Goal: Complete application form: Complete application form

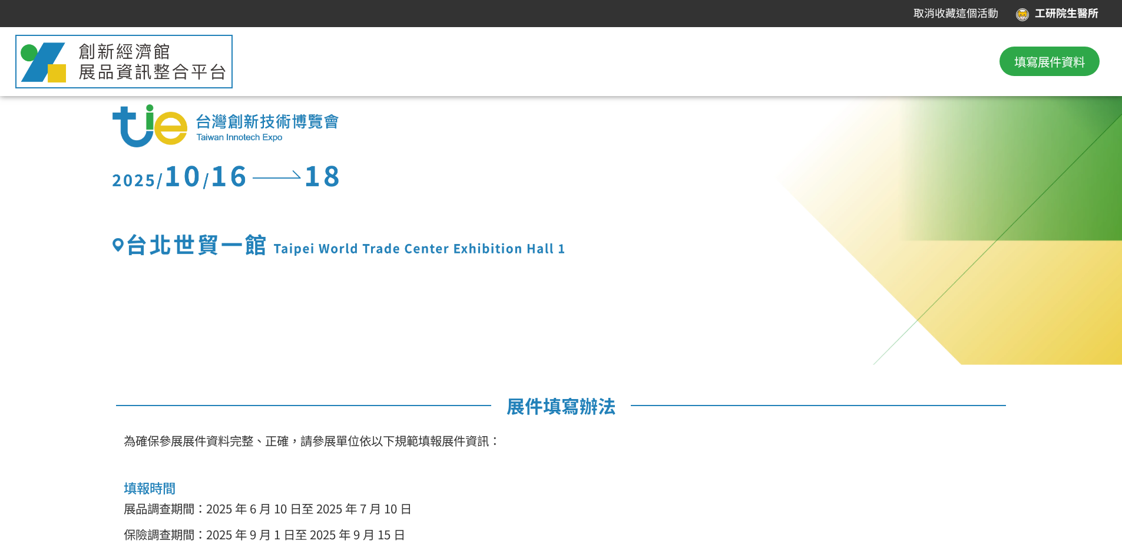
scroll to position [177, 0]
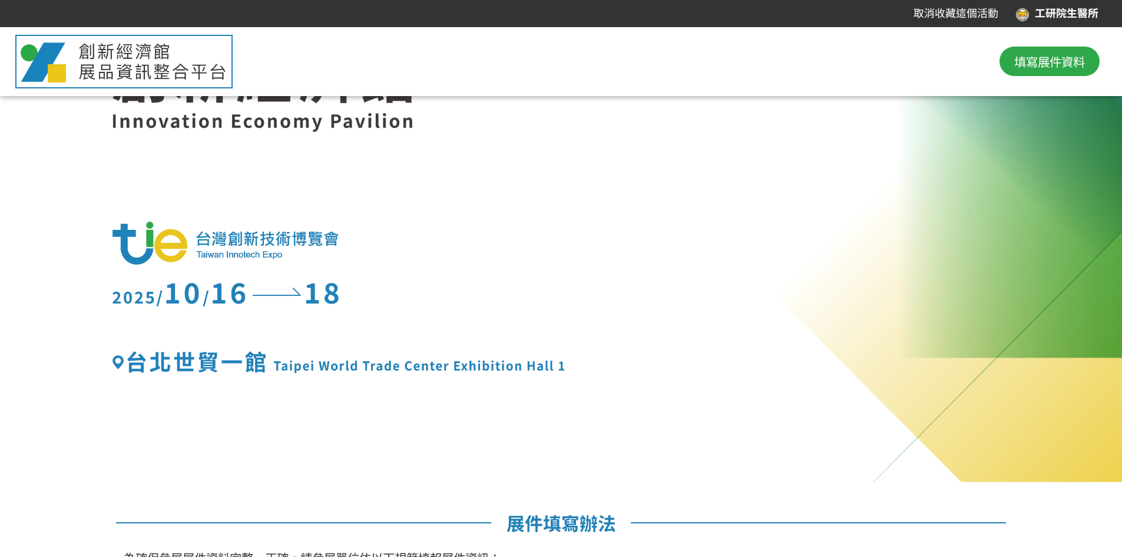
click at [699, 67] on span "填寫展件資料" at bounding box center [1049, 61] width 71 height 18
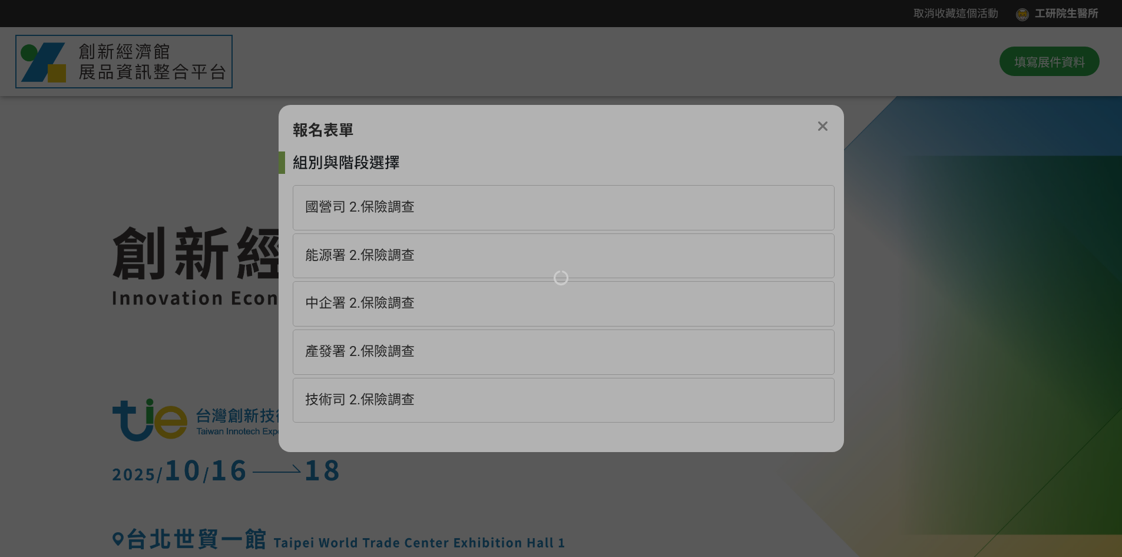
scroll to position [0, 0]
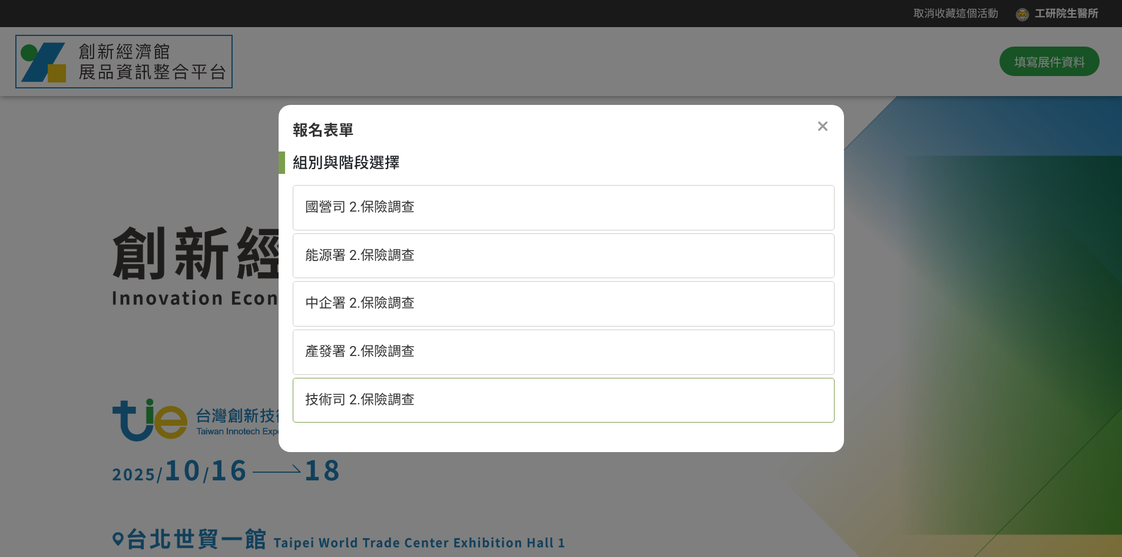
click at [436, 407] on div "技術司 2.保險調查" at bounding box center [564, 400] width 542 height 45
select select "185152:185383"
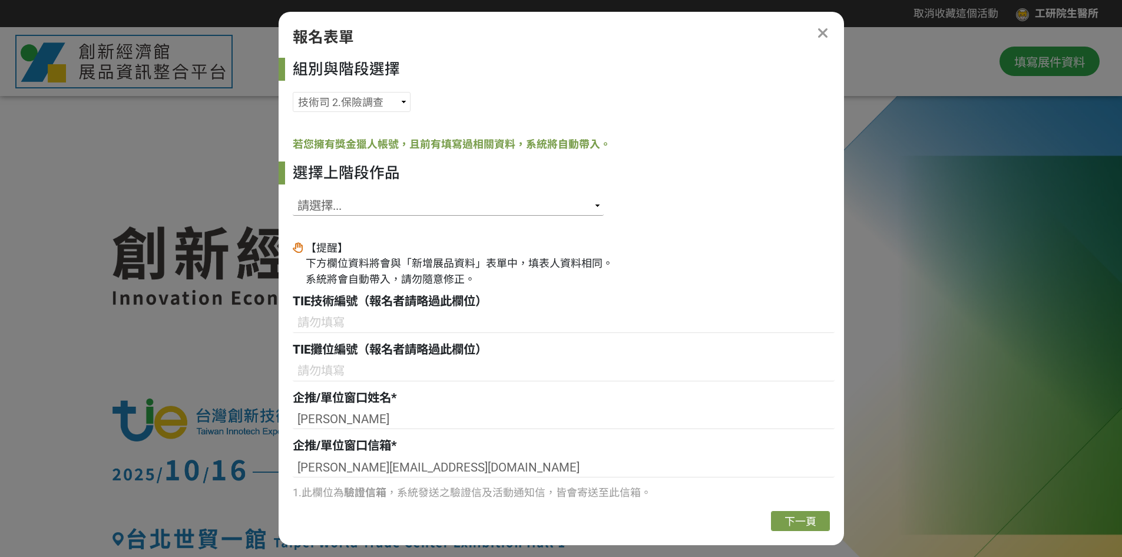
click at [401, 205] on select "請選擇... SID: 341128, 標題: 組織層片生醫材料整合系統 SID: 341127, 標題: 鼻腔內光學同調斷層掃描系統 SID: 340419…" at bounding box center [448, 206] width 311 height 20
select select "341128"
click at [293, 196] on select "請選擇... SID: 341128, 標題: 組織層片生醫材料整合系統 SID: 341127, 標題: 鼻腔內光學同調斷層掃描系統 SID: 340419…" at bounding box center [448, 206] width 311 height 20
type input "B05"
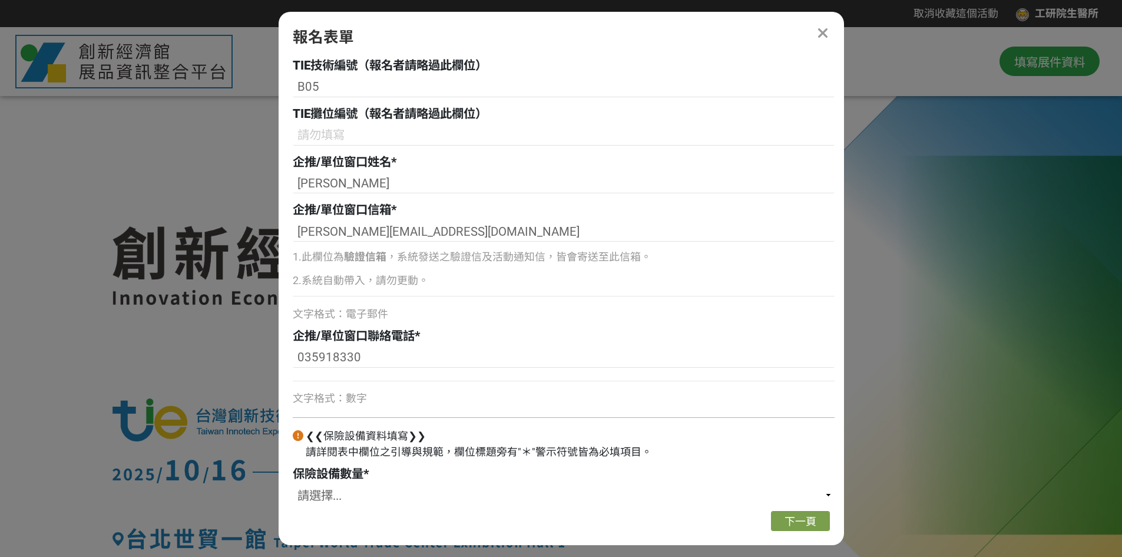
scroll to position [279, 0]
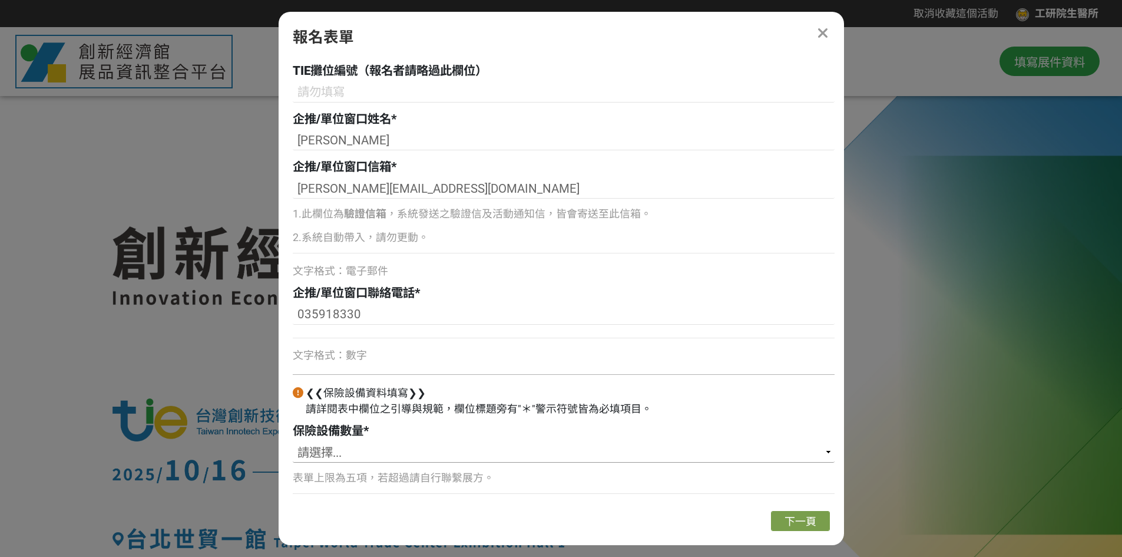
click at [357, 447] on select "請選擇... 1 2 3 4 5" at bounding box center [564, 452] width 542 height 20
select select "1"
click at [293, 442] on select "請選擇... 1 2 3 4 5" at bounding box center [564, 452] width 542 height 20
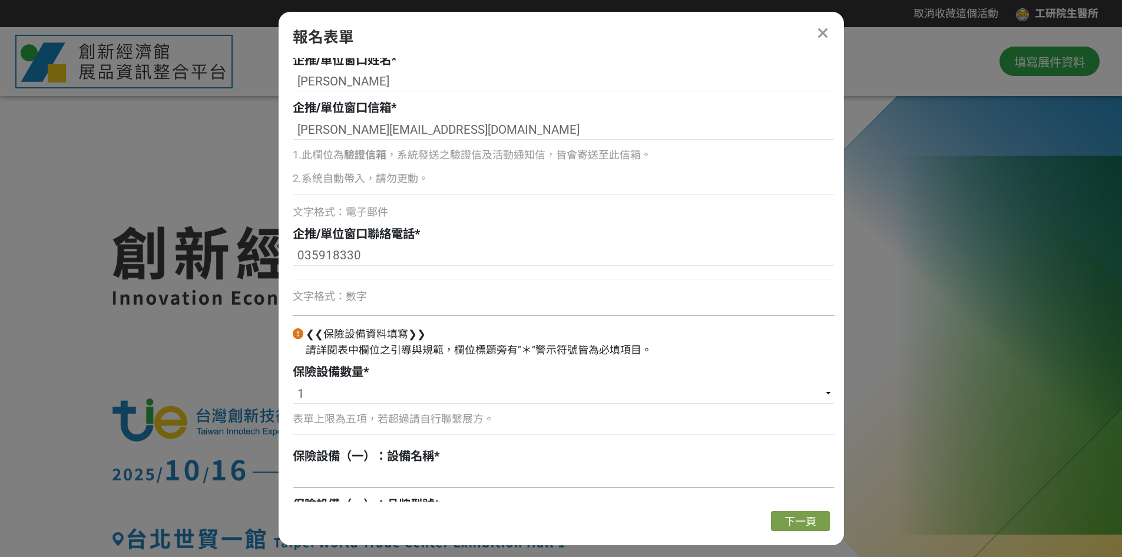
click at [424, 478] on input at bounding box center [564, 478] width 542 height 20
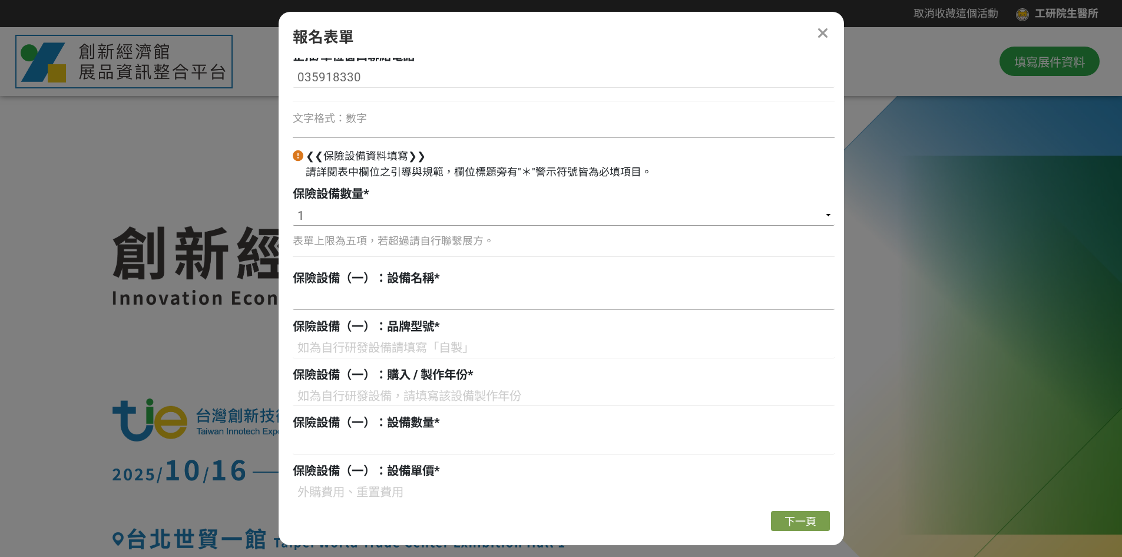
scroll to position [514, 0]
click at [402, 221] on select "請選擇... 1 2 3 4 5" at bounding box center [564, 217] width 542 height 20
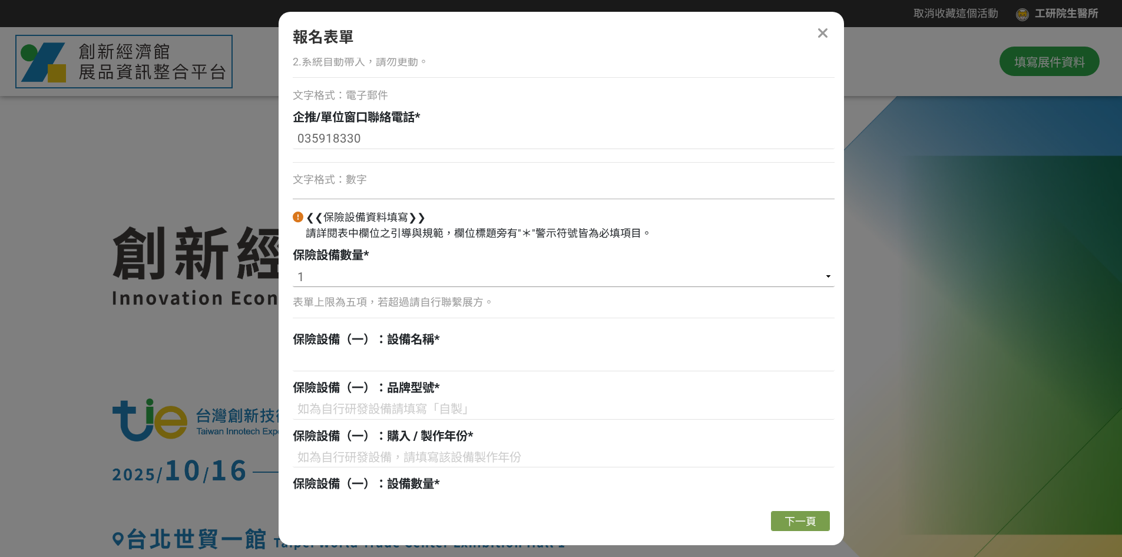
scroll to position [455, 0]
click at [416, 170] on div "035918330 文字格式：數字" at bounding box center [564, 157] width 542 height 59
click at [458, 151] on div "035918330 文字格式：數字" at bounding box center [564, 157] width 542 height 59
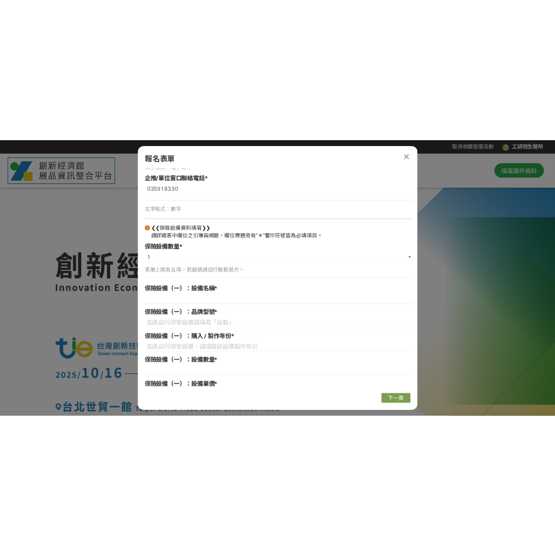
scroll to position [573, 0]
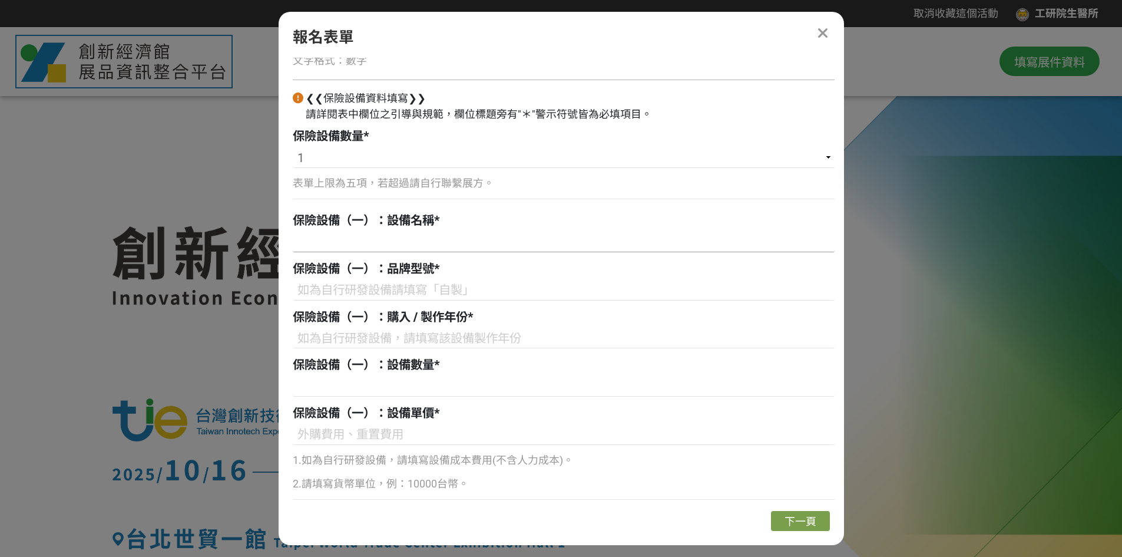
click at [391, 247] on input at bounding box center [564, 242] width 542 height 20
paste input "組織層片生醫材料整合機"
type input "組織層片生醫材料整合機"
click at [404, 286] on input at bounding box center [564, 290] width 542 height 20
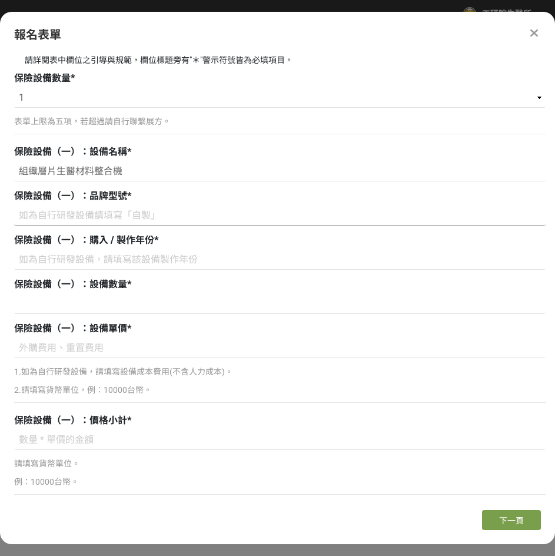
scroll to position [500, 0]
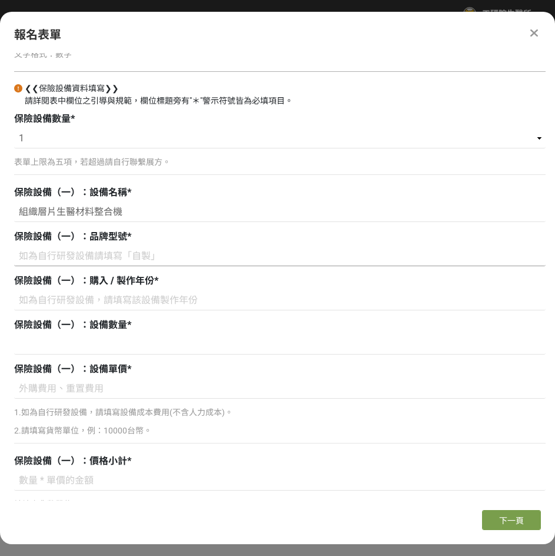
click at [129, 261] on input at bounding box center [280, 256] width 532 height 20
paste input "自製"
type input "自製"
click at [139, 299] on input at bounding box center [280, 300] width 532 height 20
type input "2024"
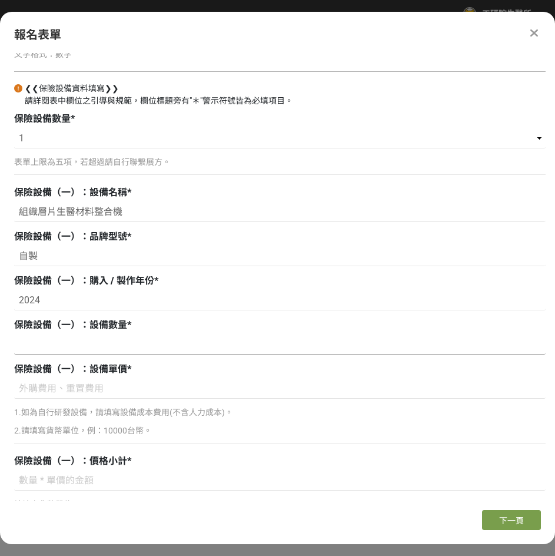
click at [92, 342] on input at bounding box center [280, 345] width 532 height 20
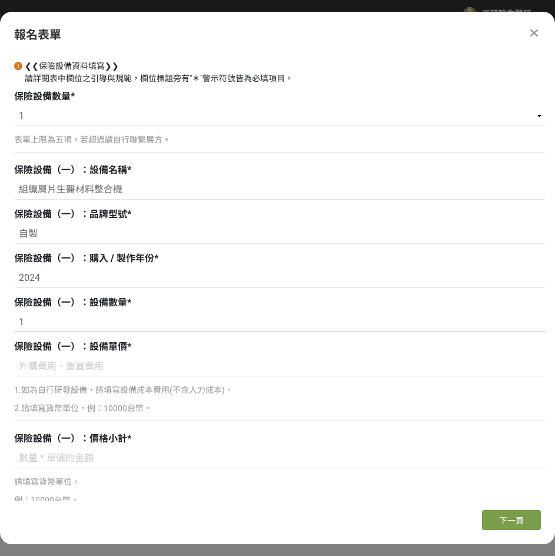
scroll to position [540, 0]
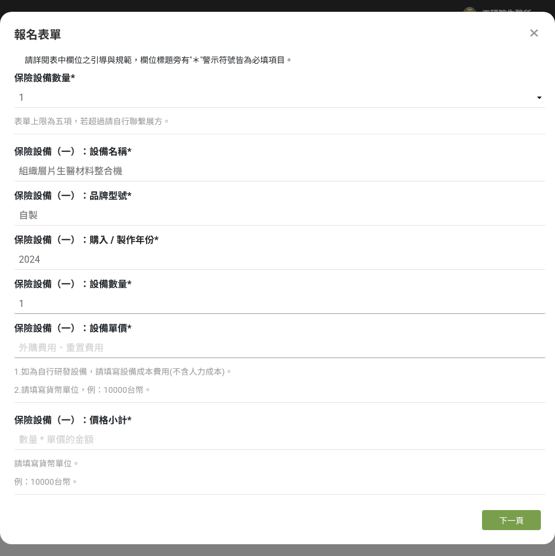
type input "1"
click at [133, 353] on input at bounding box center [280, 348] width 532 height 20
click at [130, 306] on input "1" at bounding box center [280, 304] width 532 height 20
click at [127, 349] on input at bounding box center [280, 348] width 532 height 20
click at [33, 349] on input "600000台幣" at bounding box center [280, 348] width 532 height 20
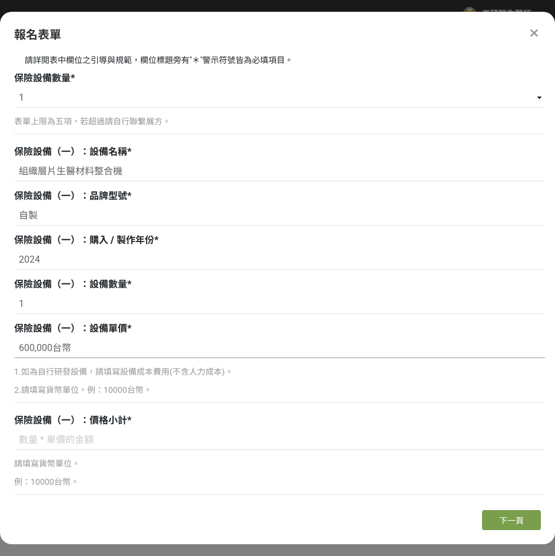
type input "600,000台幣"
click at [65, 391] on p "2.請填寫貨幣單位，例：10000台幣。" at bounding box center [280, 390] width 532 height 12
click at [74, 438] on input at bounding box center [280, 440] width 532 height 20
drag, startPoint x: 77, startPoint y: 344, endPoint x: 12, endPoint y: 343, distance: 64.8
click at [12, 343] on div "組別與階段選擇 國營司 2.保險調查 能源署 2.保險調查 中企署 2.保險調查 產發署 2.保險調查 技術司 2.保險調查 若您擁有獎金獵人帳號，且前有填寫…" at bounding box center [277, 277] width 555 height 448
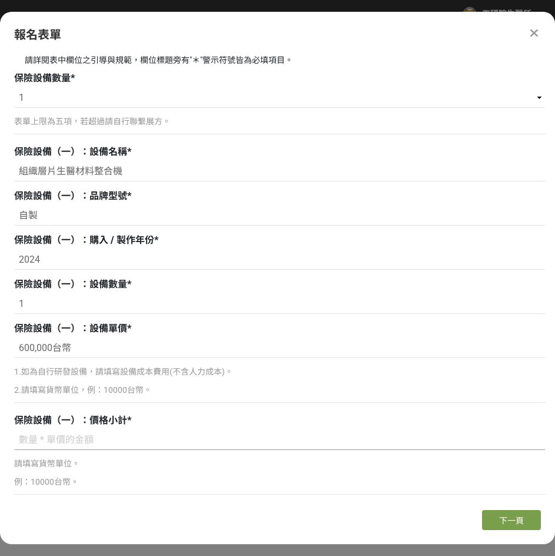
click at [56, 440] on input at bounding box center [280, 440] width 532 height 20
paste input "600,000台幣"
type input "600,000台幣"
click at [504, 488] on span "下一頁" at bounding box center [512, 520] width 25 height 9
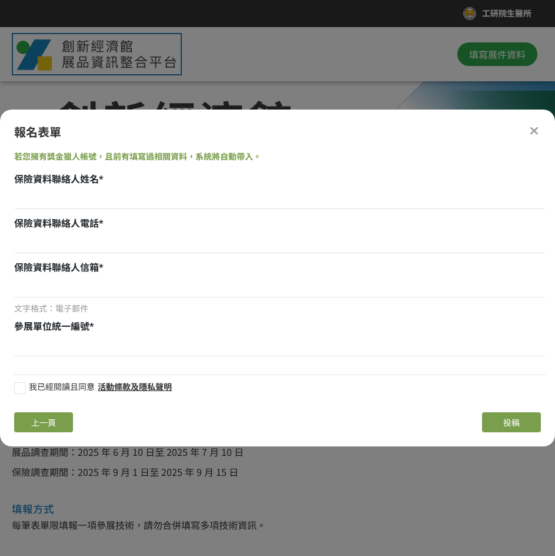
scroll to position [0, 0]
click at [144, 202] on input at bounding box center [280, 199] width 532 height 20
paste input "[PERSON_NAME]"
type input "[PERSON_NAME]"
click at [161, 247] on input at bounding box center [280, 243] width 532 height 20
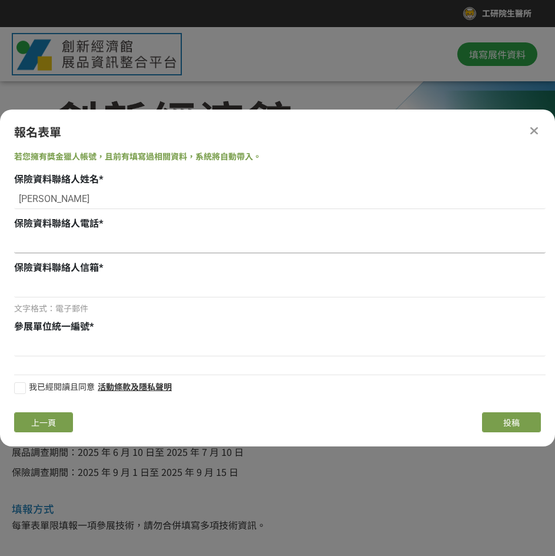
click at [178, 246] on input at bounding box center [280, 243] width 532 height 20
paste input "0932933913"
type input "0932933913"
click at [171, 296] on input at bounding box center [280, 287] width 532 height 20
click at [224, 335] on div "參展單位統一編號 *" at bounding box center [280, 339] width 532 height 39
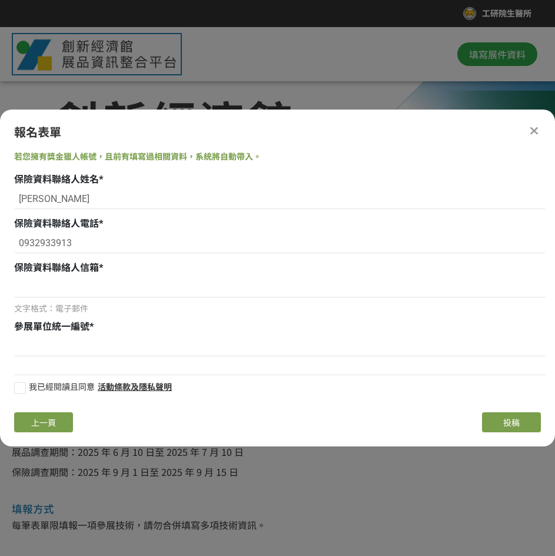
click at [224, 273] on div "保險資料聯絡人信箱 *" at bounding box center [280, 268] width 532 height 14
click at [217, 285] on input at bounding box center [280, 287] width 532 height 20
paste input "[EMAIL_ADDRESS][DOMAIN_NAME]"
type input "[EMAIL_ADDRESS][DOMAIN_NAME]"
click at [159, 349] on input at bounding box center [280, 346] width 532 height 20
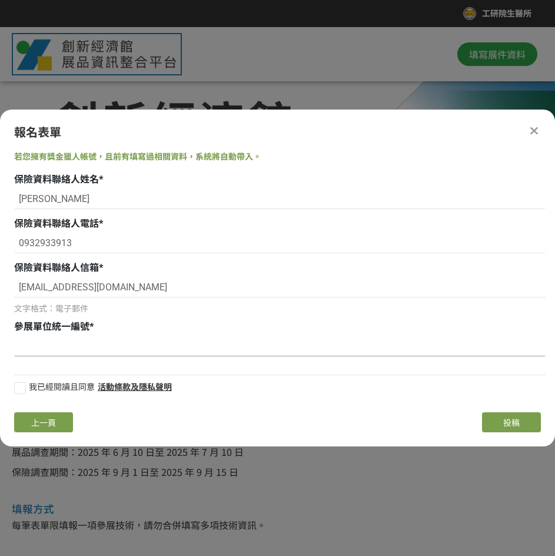
click at [105, 342] on input at bounding box center [280, 346] width 532 height 20
drag, startPoint x: 48, startPoint y: 350, endPoint x: 11, endPoint y: 350, distance: 37.1
click at [11, 350] on div "若您擁有獎金獵人帳號，且前有填寫過相關資料，系統將自動帶入。 保險資料聯絡人姓名 * [PERSON_NAME] 保險資料聯絡人電話 * [PHONE_NUM…" at bounding box center [277, 277] width 555 height 252
paste input
click at [34, 347] on input "02750963" at bounding box center [280, 346] width 532 height 20
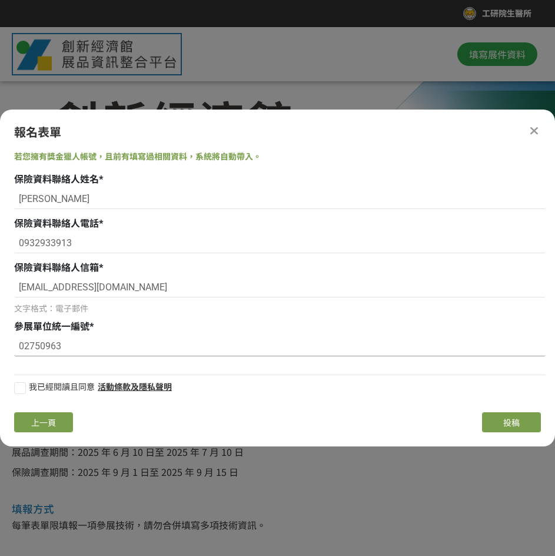
type input "02750963"
click at [21, 389] on div at bounding box center [20, 388] width 12 height 12
checkbox input "true"
click at [515, 420] on span "投稿" at bounding box center [512, 422] width 16 height 9
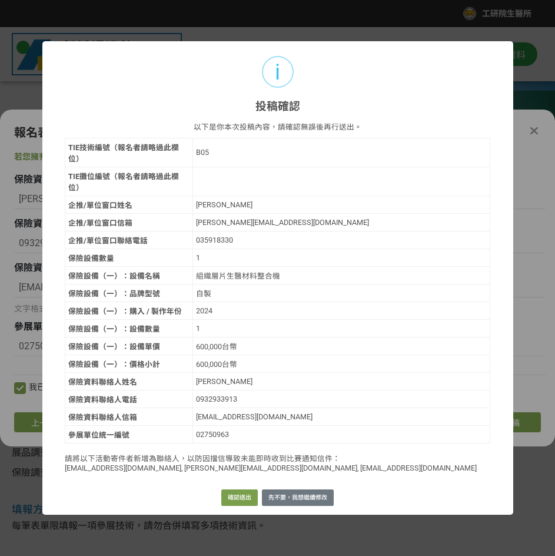
click at [484, 147] on div "以下是你本次投稿內容，請確認無誤後再行送出。 TIE技術編號（報名者請略過此欄位） B05 TIE攤位編號（報名者請略過此欄位） 企推/單位窗口姓名 [PER…" at bounding box center [278, 300] width 426 height 358
click at [305, 488] on button "先不要，我想繼續修改" at bounding box center [298, 498] width 72 height 16
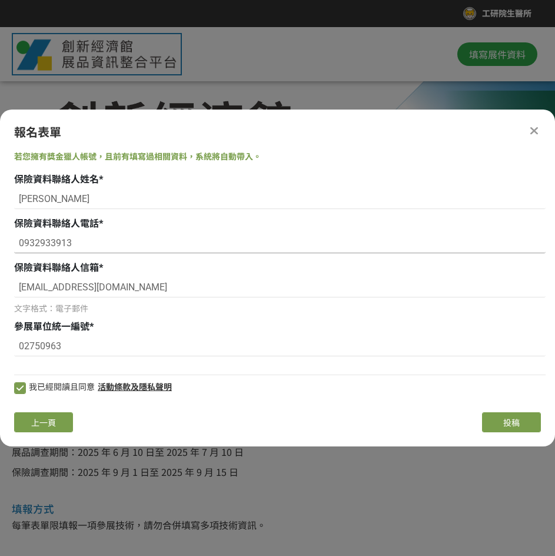
drag, startPoint x: 81, startPoint y: 238, endPoint x: -1, endPoint y: 238, distance: 81.3
click at [0, 0] on html "取消收藏這個活動 工研院生醫所 此網站由獎金獵人建置，若有網站建置需求 可洽 LINE: @irv0112w 分享 報名表單 若您擁有獎金獵人帳號，且前有填寫…" at bounding box center [277, 0] width 555 height 0
paste input "12916"
click at [20, 244] on input "12916" at bounding box center [280, 243] width 532 height 20
click at [24, 244] on input "12916" at bounding box center [280, 243] width 532 height 20
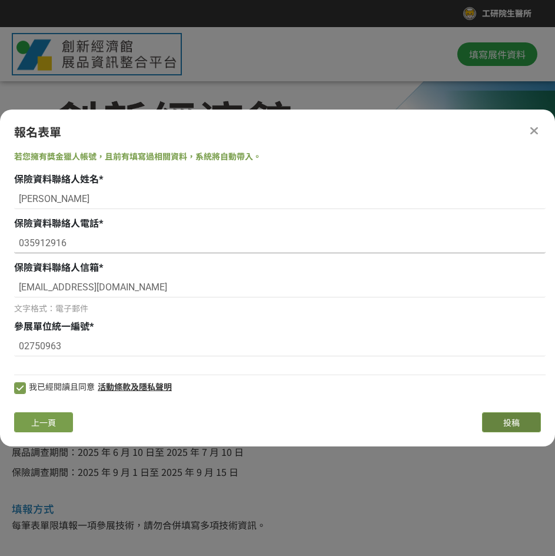
type input "035912916"
click at [517, 420] on span "投稿" at bounding box center [512, 422] width 16 height 9
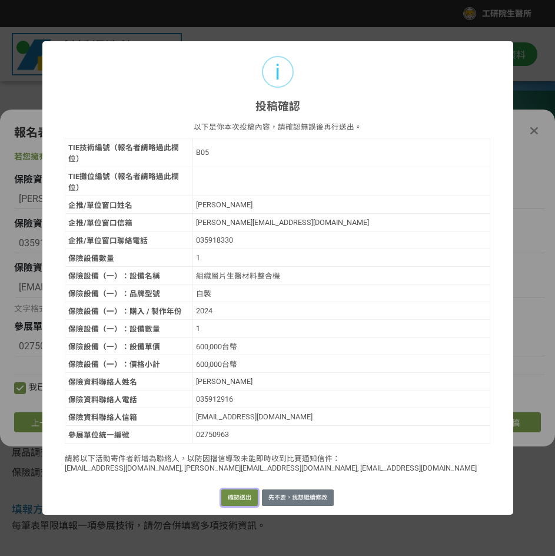
click at [243, 488] on button "確認送出" at bounding box center [239, 498] width 37 height 16
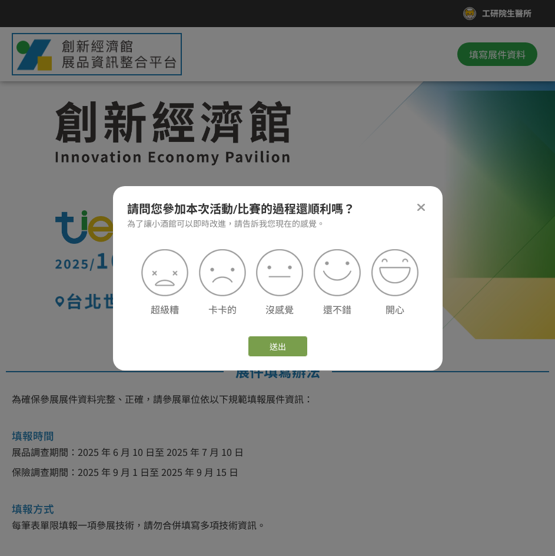
click at [419, 206] on div at bounding box center [422, 207] width 14 height 14
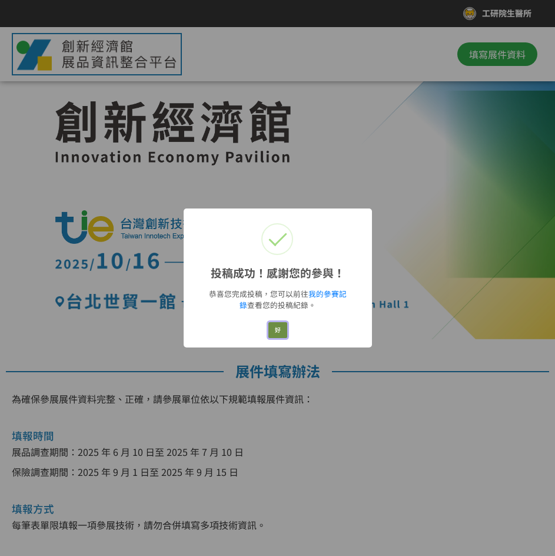
click at [280, 330] on button "好" at bounding box center [278, 330] width 19 height 16
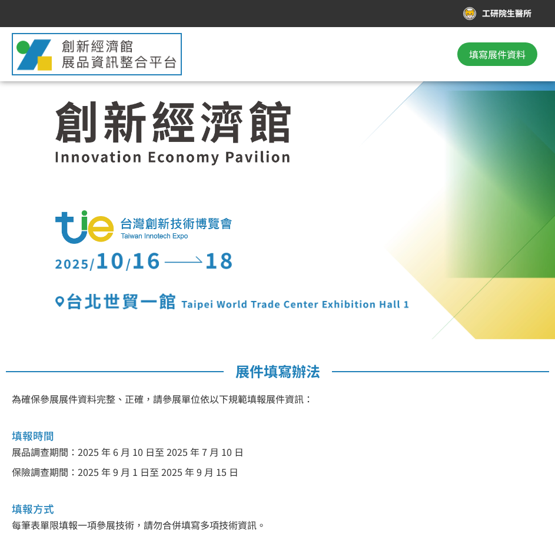
click at [491, 49] on span "填寫展件資料" at bounding box center [497, 54] width 57 height 14
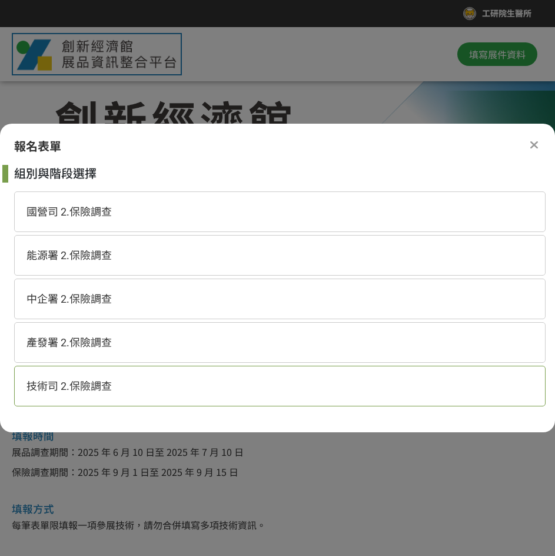
click at [134, 388] on div "技術司 2.保險調查" at bounding box center [280, 386] width 532 height 41
select select "185152:185383"
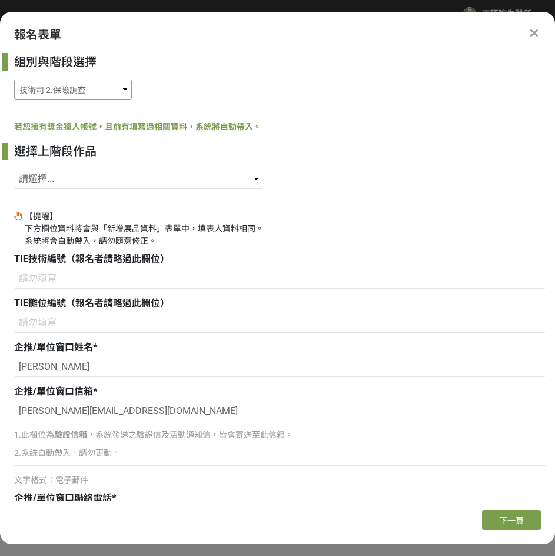
click at [111, 86] on select "國營司 2.保險調查 能源署 2.保險調查 中企署 2.保險調查 產發署 2.保險調查 技術司 2.保險調查" at bounding box center [73, 90] width 118 height 20
drag, startPoint x: 217, startPoint y: 97, endPoint x: 219, endPoint y: 107, distance: 10.2
click at [218, 97] on div "國營司 2.保險調查 能源署 2.保險調查 中企署 2.保險調查 產發署 2.保險調查 技術司 2.保險調查" at bounding box center [280, 90] width 532 height 20
click at [170, 180] on select "請選擇... SID: 341128, 標題: 組織層片生醫材料整合系統 SID: 341127, 標題: 鼻腔內光學同調斷層掃描系統 SID: 340419…" at bounding box center [138, 179] width 249 height 20
select select "341127"
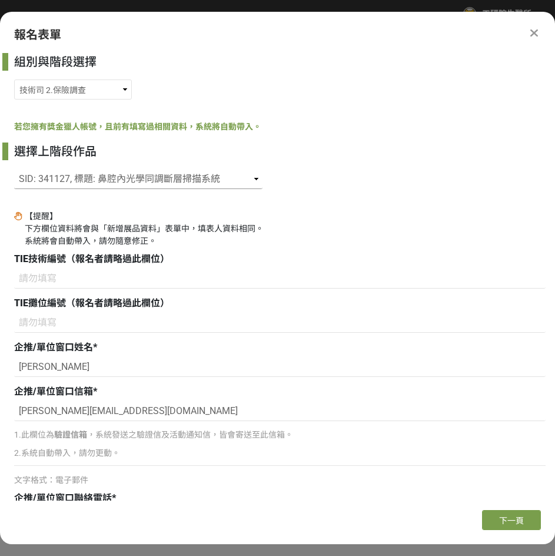
click at [14, 169] on select "請選擇... SID: 341128, 標題: 組織層片生醫材料整合系統 SID: 341127, 標題: 鼻腔內光學同調斷層掃描系統 SID: 340419…" at bounding box center [138, 179] width 249 height 20
type input "B06 鼻腔內光學同調斷層掃描系統"
click at [307, 206] on div "組別與階段選擇 國營司 2.保險調查 能源署 2.保險調查 中企署 2.保險調查 產發署 2.保險調查 技術司 2.保險調查 若您擁有獎金獵人帳號，且前有填寫…" at bounding box center [277, 277] width 555 height 448
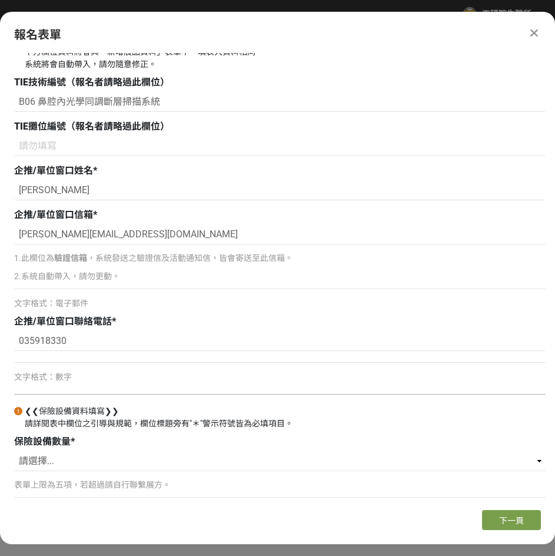
scroll to position [180, 0]
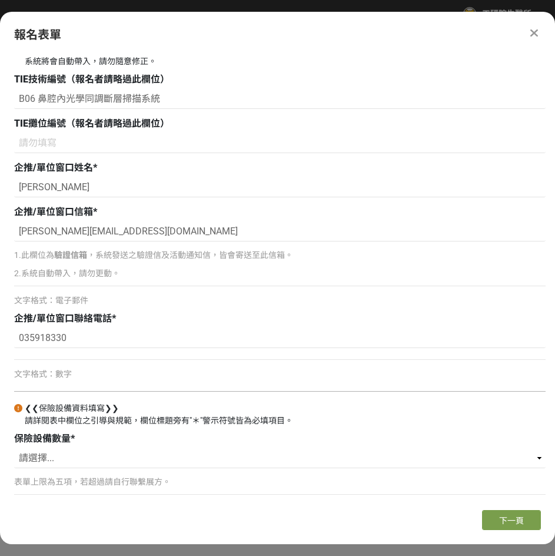
click at [77, 380] on div "文字格式：數字" at bounding box center [280, 374] width 532 height 12
click at [108, 339] on input "035918330" at bounding box center [280, 338] width 532 height 20
click at [92, 383] on div "【提醒】 下方欄位資料將會與「新增展品資料」表單中，填表人資料相同。 系統將會自動帶入，請勿隨意修正。 TIE技術編號（報名者請略過此欄位） B06 鼻腔內光…" at bounding box center [280, 266] width 532 height 470
click at [99, 386] on div "【提醒】 下方欄位資料將會與「新增展品資料」表單中，填表人資料相同。 系統將會自動帶入，請勿隨意修正。 TIE技術編號（報名者請略過此欄位） B06 鼻腔內光…" at bounding box center [280, 266] width 532 height 470
click at [59, 453] on select "請選擇... 1 2 3 4 5" at bounding box center [280, 458] width 532 height 20
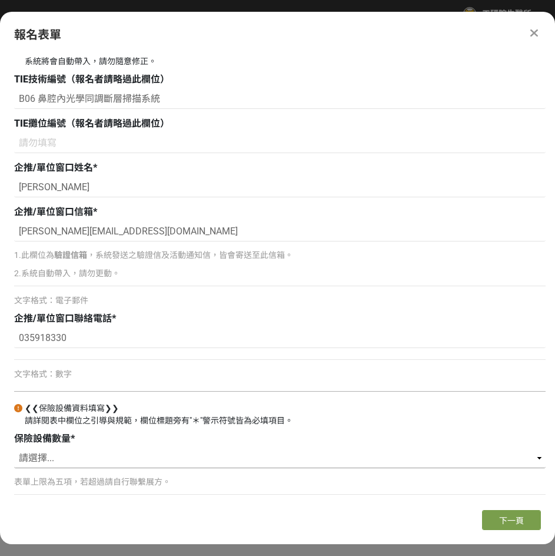
select select "1"
click at [14, 448] on select "請選擇... 1 2 3 4 5" at bounding box center [280, 458] width 532 height 20
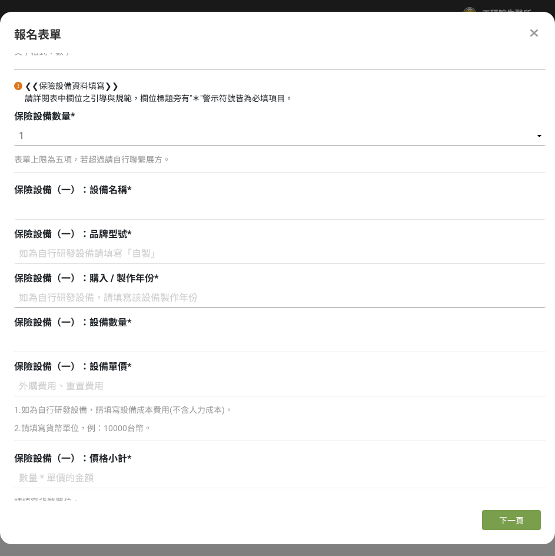
scroll to position [474, 0]
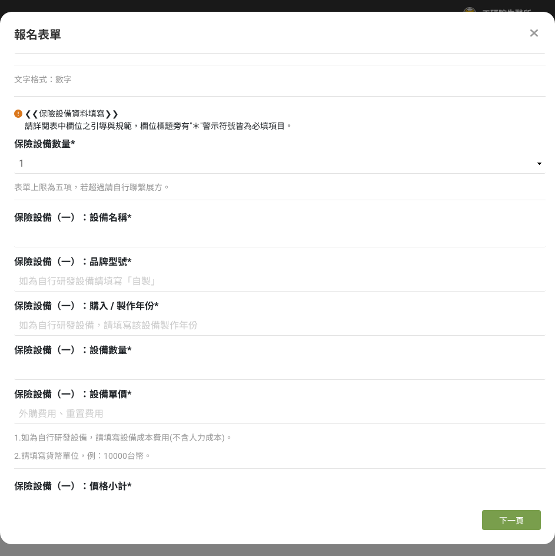
click at [121, 183] on p "表單上限為五項，若超過請自行聯繫展方。" at bounding box center [280, 187] width 532 height 12
click at [101, 230] on input at bounding box center [280, 237] width 532 height 20
paste input "鼻腔OCT系統"
click at [113, 235] on input "鼻腔OCT系統" at bounding box center [280, 237] width 532 height 20
click at [19, 239] on input "鼻腔OCT系統" at bounding box center [280, 237] width 532 height 20
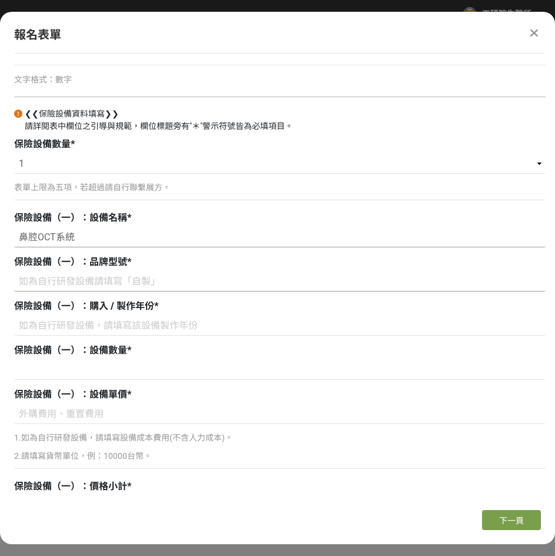
type input "鼻腔OCT系統"
click at [100, 280] on input at bounding box center [280, 282] width 532 height 20
click at [104, 283] on input at bounding box center [280, 282] width 532 height 20
paste input "自製"
type input "自製"
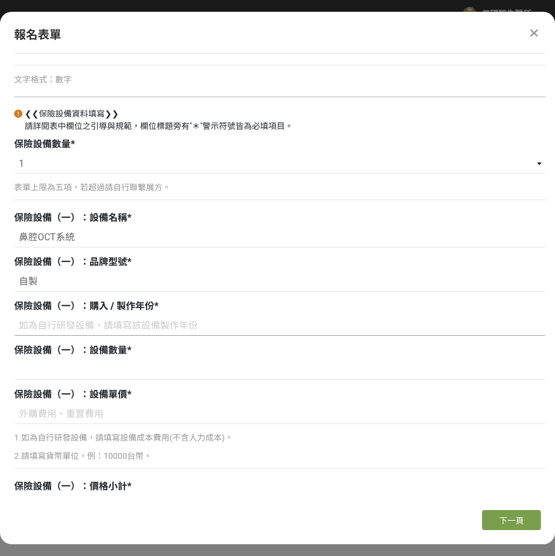
click at [87, 335] on input at bounding box center [280, 326] width 532 height 20
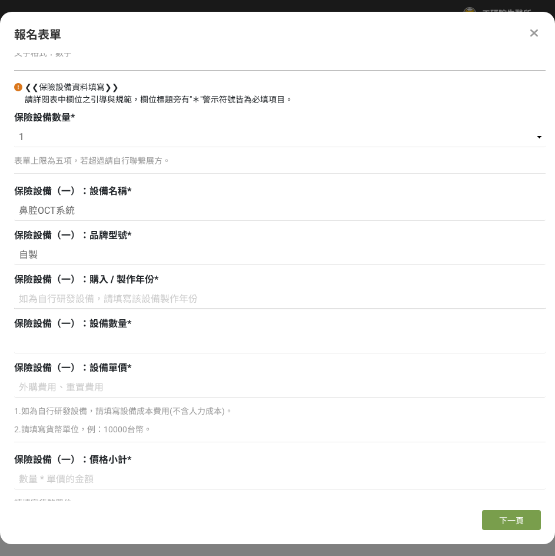
scroll to position [540, 0]
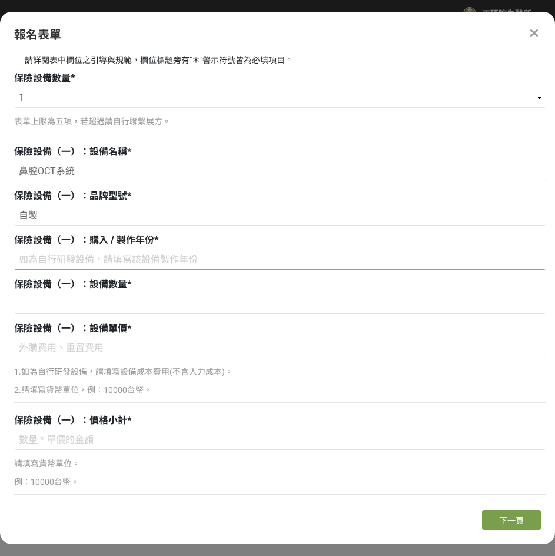
click at [166, 260] on input at bounding box center [280, 260] width 532 height 20
type input "2025"
click at [156, 304] on input at bounding box center [280, 304] width 532 height 20
type input "1"
click at [140, 350] on input at bounding box center [280, 348] width 532 height 20
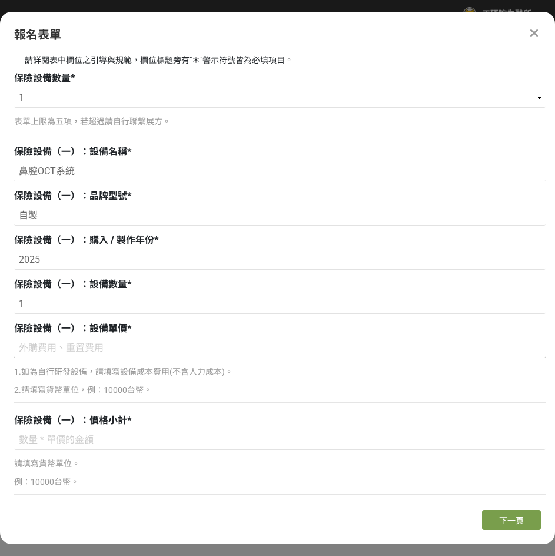
click at [95, 352] on input at bounding box center [280, 348] width 532 height 20
click at [101, 348] on input "1,500,000" at bounding box center [280, 348] width 532 height 20
drag, startPoint x: 98, startPoint y: 350, endPoint x: 16, endPoint y: 354, distance: 82.6
click at [16, 353] on input "1,500,000台幣" at bounding box center [280, 348] width 532 height 20
click at [146, 349] on input "1,500,000台幣" at bounding box center [280, 348] width 532 height 20
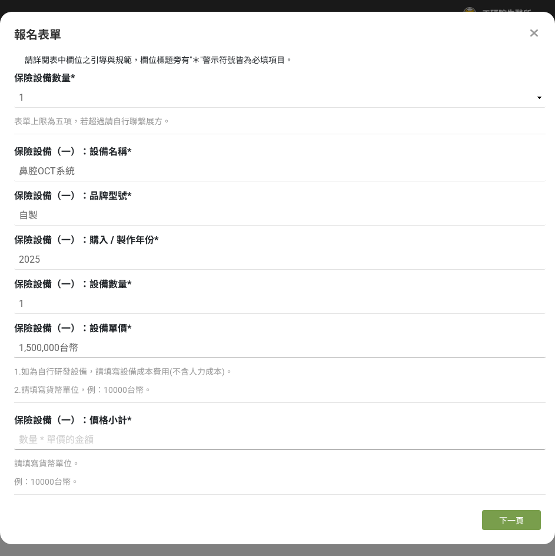
type input "1,500,000台幣"
click at [74, 449] on input at bounding box center [280, 440] width 532 height 20
paste input "1,500,000台幣"
type input "1,500,000台幣"
click at [80, 484] on p "例：10000台幣。" at bounding box center [280, 482] width 532 height 12
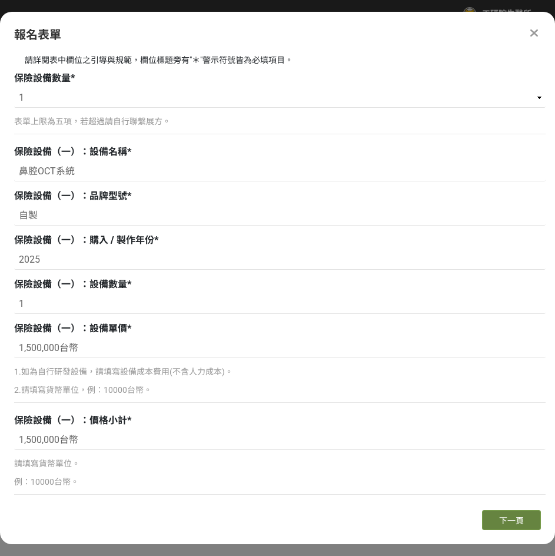
click at [524, 488] on button "下一頁" at bounding box center [511, 520] width 59 height 20
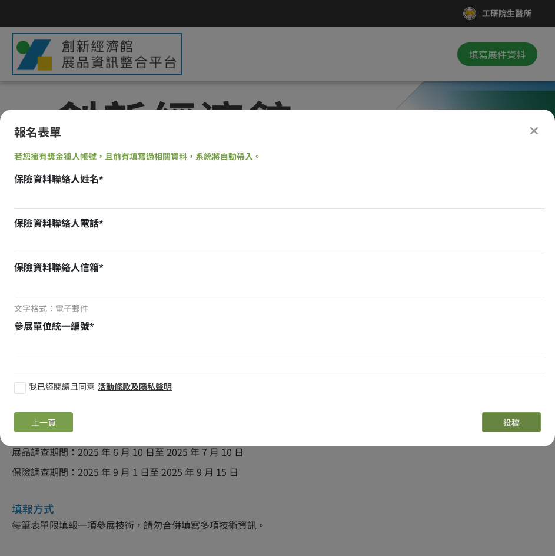
scroll to position [0, 0]
click at [168, 201] on input at bounding box center [280, 199] width 532 height 20
paste input "[PERSON_NAME]"
type input "[PERSON_NAME]"
click at [113, 236] on input at bounding box center [280, 243] width 532 height 20
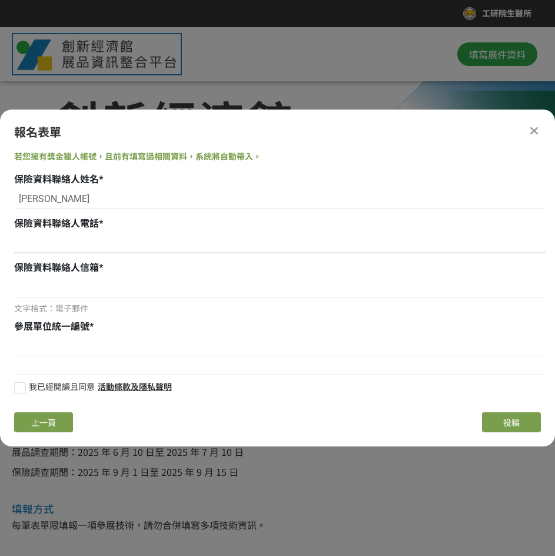
click at [189, 242] on input at bounding box center [280, 243] width 532 height 20
paste input "[US_EMPLOYER_IDENTIFICATION_NUMBER]"
click at [35, 245] on input "[US_EMPLOYER_IDENTIFICATION_NUMBER]" at bounding box center [280, 243] width 532 height 20
type input "035913039"
click at [50, 297] on input at bounding box center [280, 287] width 532 height 20
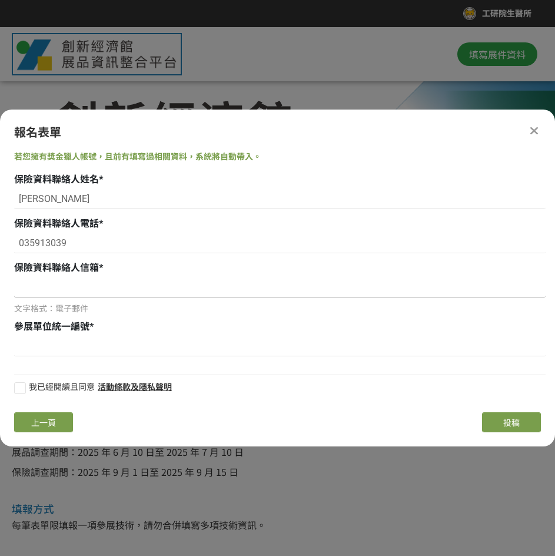
click at [85, 283] on input at bounding box center [280, 287] width 532 height 20
paste input "[EMAIL_ADDRESS][DOMAIN_NAME]"
type input "[EMAIL_ADDRESS][DOMAIN_NAME]"
click at [64, 345] on input at bounding box center [280, 346] width 532 height 20
click at [111, 337] on input "02750963" at bounding box center [280, 346] width 532 height 20
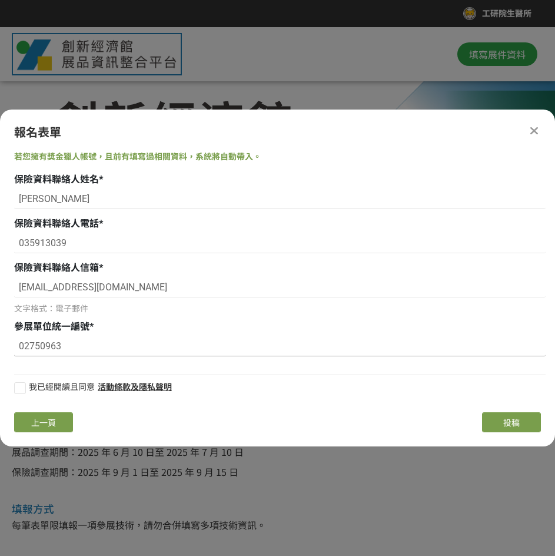
type input "02750963"
click at [19, 389] on div at bounding box center [20, 388] width 12 height 12
checkbox input "true"
drag, startPoint x: 65, startPoint y: 345, endPoint x: 6, endPoint y: 343, distance: 58.3
click at [6, 343] on div "若您擁有獎金獵人帳號，且前有填寫過相關資料，系統將自動帶入。 保險資料聯絡人姓名 * [PERSON_NAME] 保險資料聯絡人電話 * [PHONE_NUM…" at bounding box center [277, 277] width 555 height 252
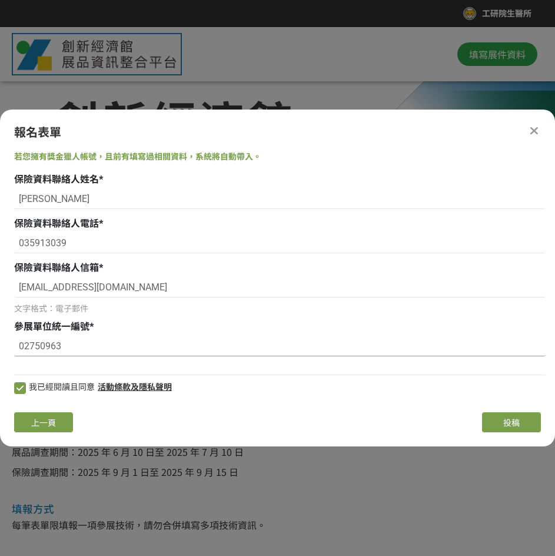
click at [75, 349] on input "02750963" at bounding box center [280, 346] width 532 height 20
click at [495, 419] on button "投稿" at bounding box center [511, 422] width 59 height 20
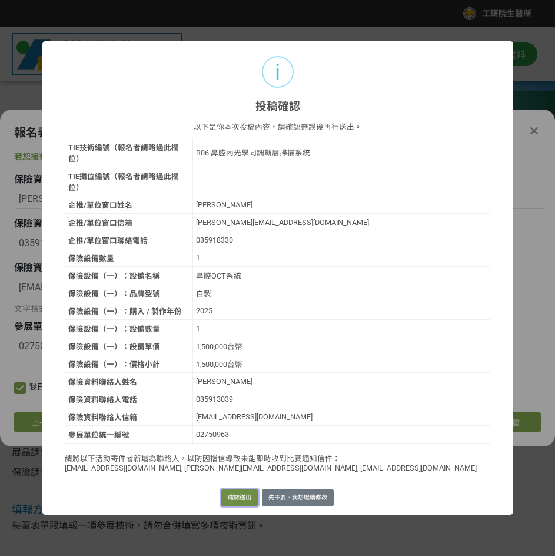
click at [242, 488] on button "確認送出" at bounding box center [239, 498] width 37 height 16
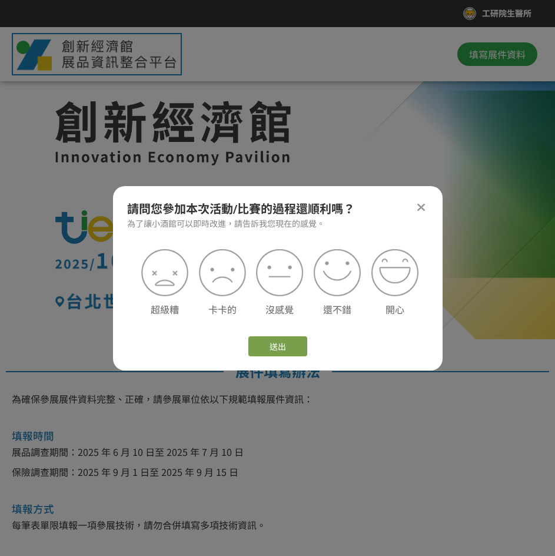
click at [421, 203] on icon at bounding box center [421, 207] width 9 height 12
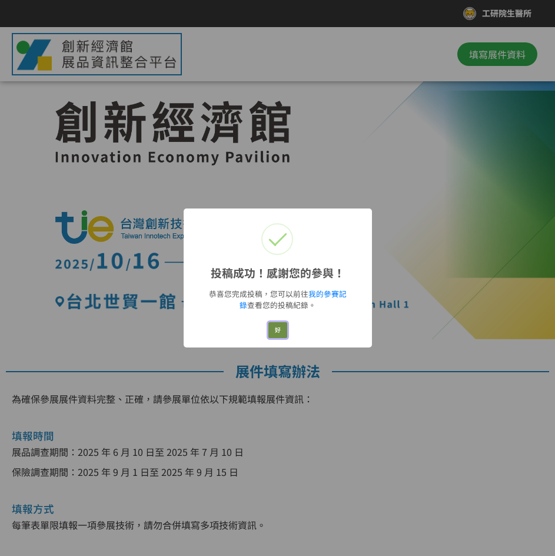
click at [275, 333] on button "好" at bounding box center [278, 330] width 19 height 16
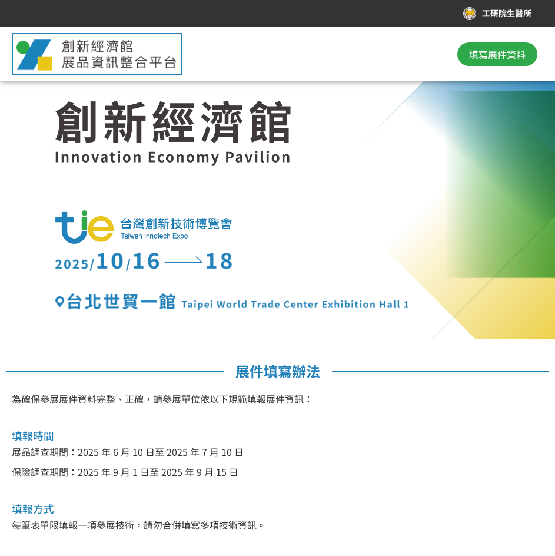
click at [494, 53] on span "填寫展件資料" at bounding box center [497, 54] width 57 height 14
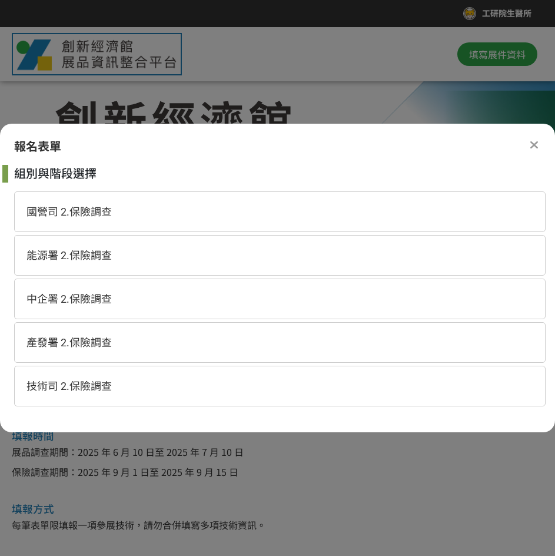
click at [134, 395] on div "技術司 2.保險調查" at bounding box center [280, 386] width 532 height 41
select select "185152:185383"
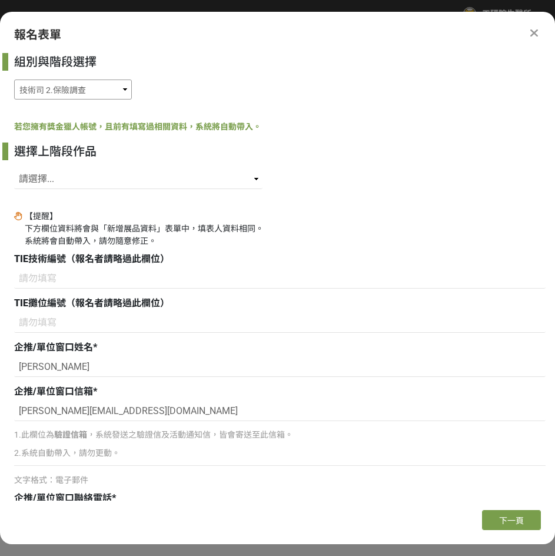
click at [119, 92] on select "國營司 2.保險調查 能源署 2.保險調查 中企署 2.保險調查 產發署 2.保險調查 技術司 2.保險調查" at bounding box center [73, 90] width 118 height 20
click at [216, 134] on div "組別與階段選擇 國營司 2.保險調查 能源署 2.保險調查 中企署 2.保險調查 產發署 2.保險調查 技術司 2.保險調查 若您擁有獎金獵人帳號，且前有填寫…" at bounding box center [277, 277] width 555 height 448
click at [169, 181] on select "請選擇... SID: 341128, 標題: 組織層片生醫材料整合系統 SID: 341127, 標題: 鼻腔內光學同調斷層掃描系統 SID: 340419…" at bounding box center [138, 179] width 249 height 20
click at [170, 181] on select "請選擇... SID: 341128, 標題: 組織層片生醫材料整合系統 SID: 341127, 標題: 鼻腔內光學同調斷層掃描系統 SID: 340419…" at bounding box center [138, 179] width 249 height 20
select select "340397"
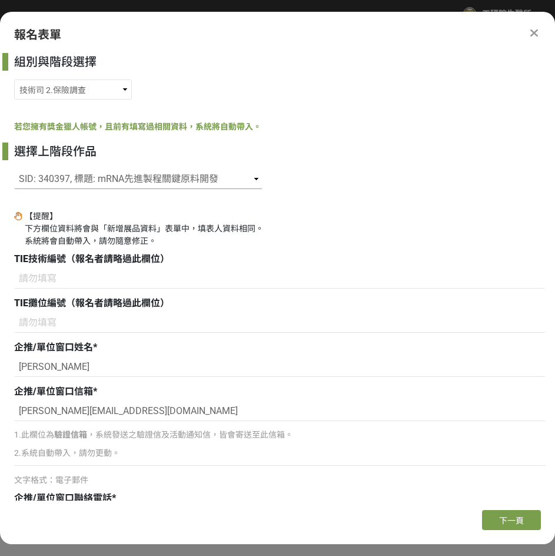
click at [14, 169] on select "請選擇... SID: 341128, 標題: 組織層片生醫材料整合系統 SID: 341127, 標題: 鼻腔內光學同調斷層掃描系統 SID: 340419…" at bounding box center [138, 179] width 249 height 20
type input "B02"
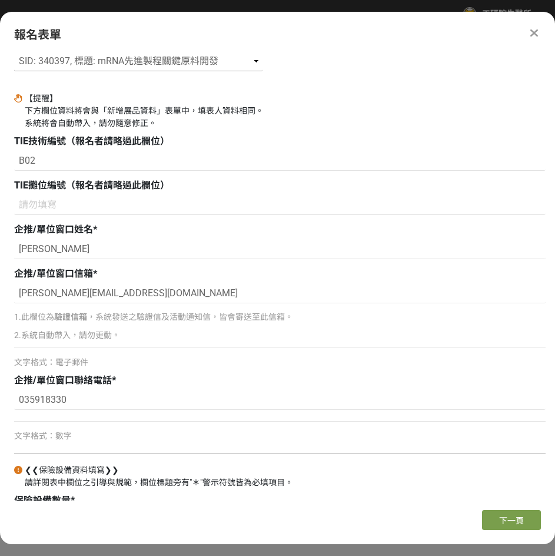
scroll to position [180, 0]
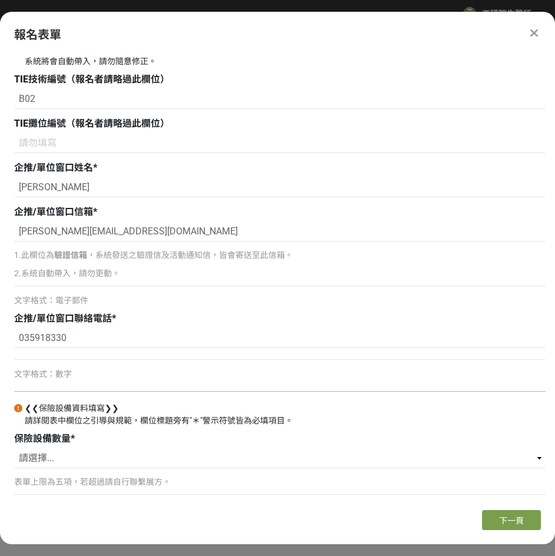
click at [61, 389] on div at bounding box center [280, 391] width 532 height 12
click at [53, 466] on select "請選擇... 1 2 3 4 5" at bounding box center [280, 458] width 532 height 20
select select "1"
click at [14, 448] on select "請選擇... 1 2 3 4 5" at bounding box center [280, 458] width 532 height 20
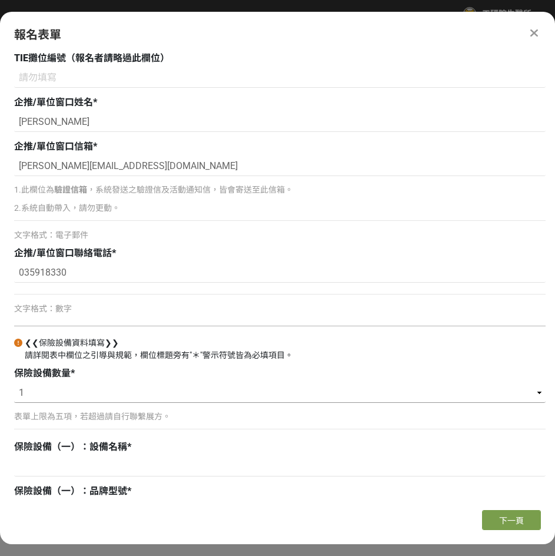
scroll to position [415, 0]
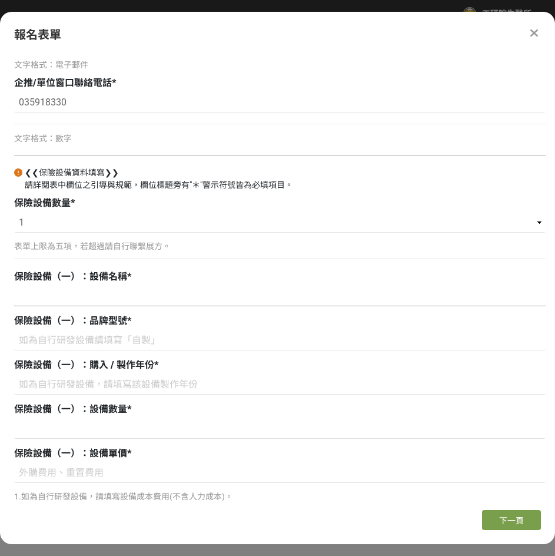
click at [148, 293] on input at bounding box center [280, 296] width 532 height 20
click at [149, 287] on input at bounding box center [280, 296] width 532 height 20
paste input "5'CAP製程示意模型"
type input "5'CAP製程示意模型"
click at [140, 332] on input at bounding box center [280, 340] width 532 height 20
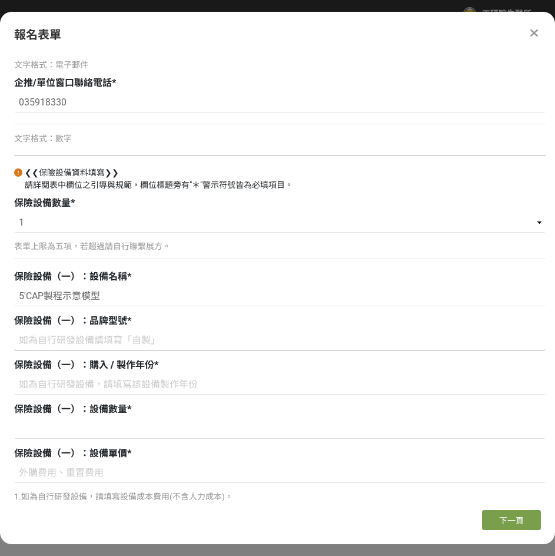
click at [241, 339] on input at bounding box center [280, 340] width 532 height 20
paste input "自製"
type input "自製"
click at [147, 385] on input at bounding box center [280, 385] width 532 height 20
click at [128, 388] on input at bounding box center [280, 385] width 532 height 20
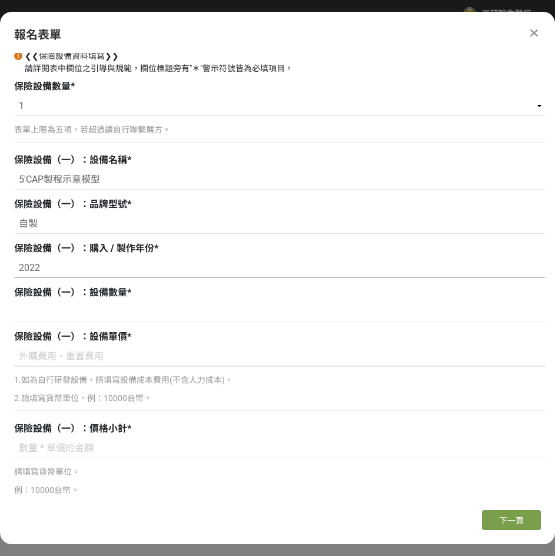
scroll to position [533, 0]
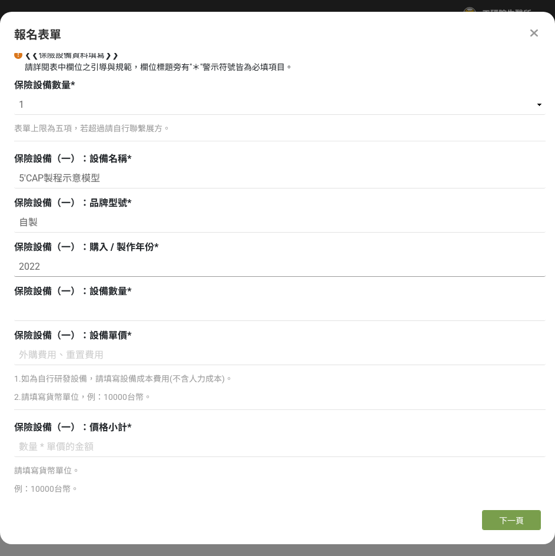
type input "2022"
click at [106, 322] on div at bounding box center [280, 312] width 532 height 23
click at [113, 315] on input at bounding box center [280, 311] width 532 height 20
type input "1"
click at [145, 356] on input at bounding box center [280, 355] width 532 height 20
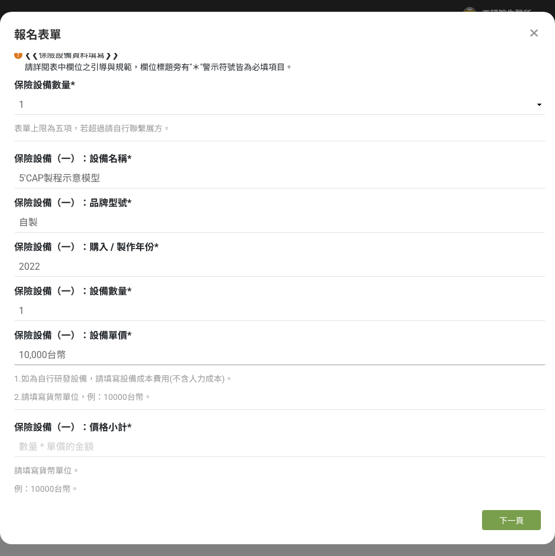
drag, startPoint x: 71, startPoint y: 350, endPoint x: -1, endPoint y: 353, distance: 71.3
click at [0, 0] on html "取消收藏這個活動 工研院生醫所 此網站由獎金獵人建置，若有網站建置需求 可洽 LINE: @irv0112w 分享 報名表單 組別與階段選擇 國營司 2.保險…" at bounding box center [277, 0] width 555 height 0
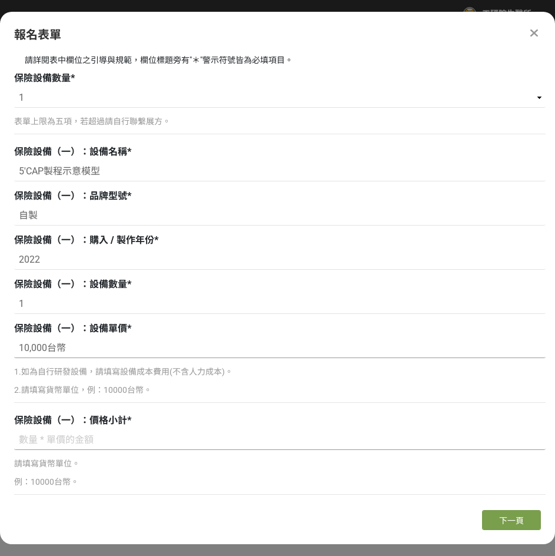
type input "10,000台幣"
click at [80, 445] on input at bounding box center [280, 440] width 532 height 20
paste input "10,000台幣"
click at [91, 445] on input "10,000台幣" at bounding box center [280, 440] width 532 height 20
type input "10,000台幣"
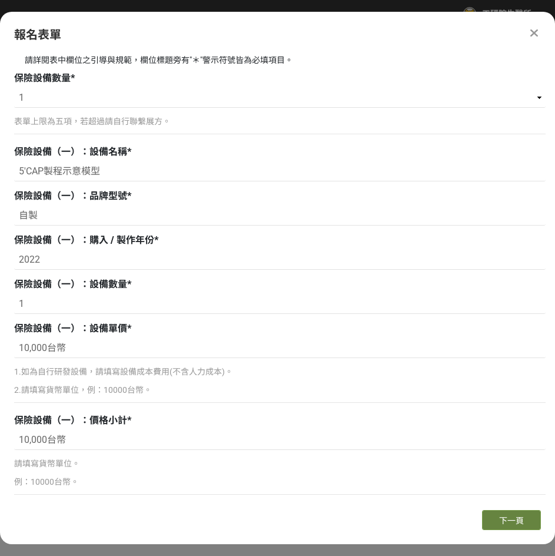
click at [506, 488] on button "下一頁" at bounding box center [511, 520] width 59 height 20
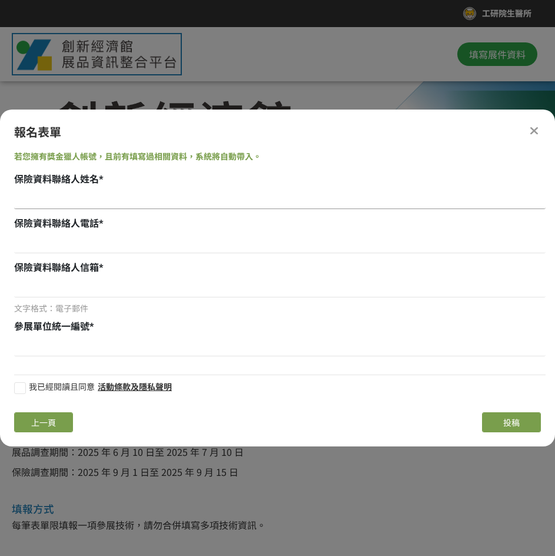
click at [84, 201] on input at bounding box center [280, 199] width 532 height 20
paste input "[PERSON_NAME]"
type input "[PERSON_NAME]"
click at [85, 240] on input at bounding box center [280, 243] width 532 height 20
paste input "[US_EMPLOYER_IDENTIFICATION_NUMBER]"
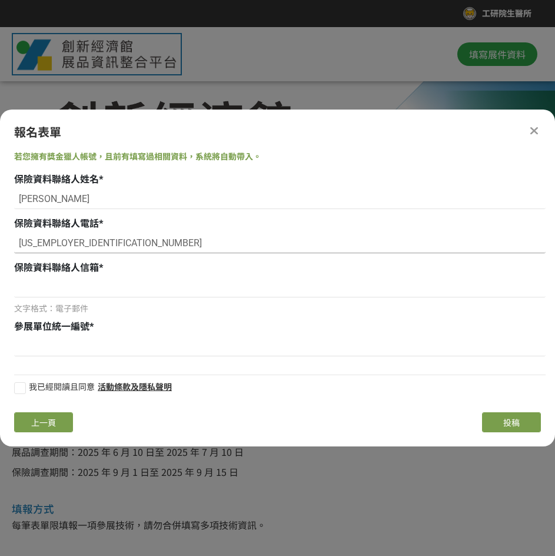
click at [31, 247] on input "[US_EMPLOYER_IDENTIFICATION_NUMBER]" at bounding box center [280, 243] width 532 height 20
click at [98, 295] on input at bounding box center [280, 287] width 532 height 20
click at [32, 245] on input "[US_EMPLOYER_IDENTIFICATION_NUMBER]" at bounding box center [280, 243] width 532 height 20
type input "035732575"
click at [106, 282] on input at bounding box center [280, 287] width 532 height 20
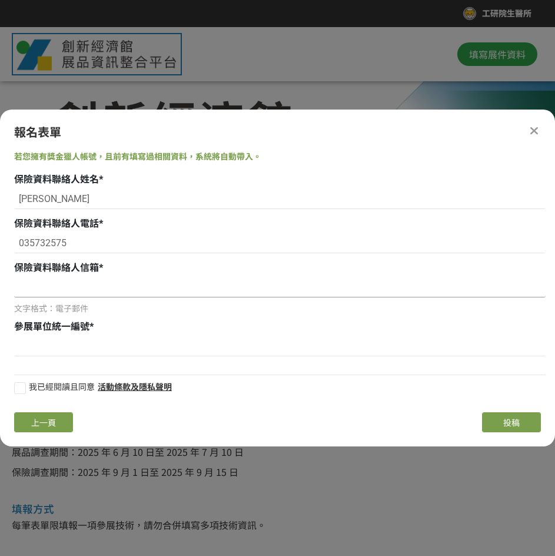
click at [120, 281] on input at bounding box center [280, 287] width 532 height 20
paste input "[EMAIL_ADDRESS][DOMAIN_NAME]"
type input "[EMAIL_ADDRESS][DOMAIN_NAME]"
click at [101, 339] on input at bounding box center [280, 346] width 532 height 20
paste input "02750963"
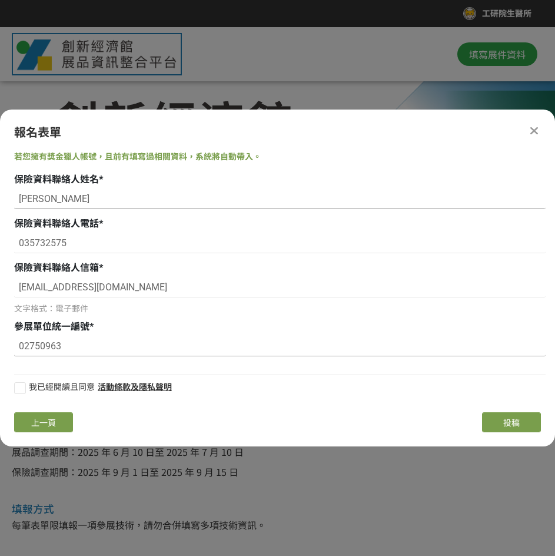
type input "02750963"
click at [21, 199] on input "[PERSON_NAME]" at bounding box center [280, 199] width 532 height 20
click at [25, 387] on div at bounding box center [20, 388] width 12 height 12
checkbox input "true"
click at [517, 414] on button "投稿" at bounding box center [511, 422] width 59 height 20
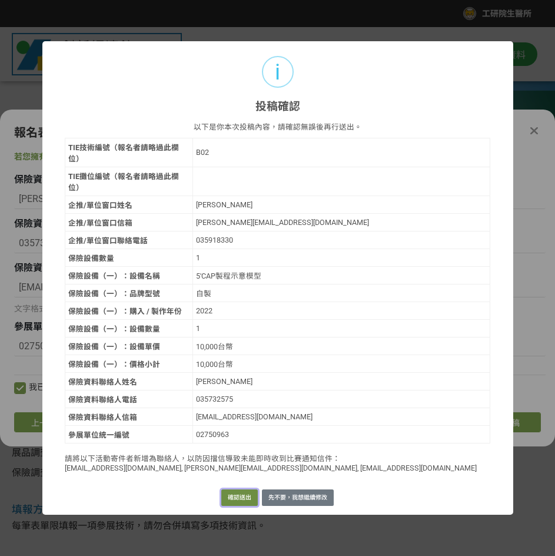
click at [240, 488] on button "確認送出" at bounding box center [239, 498] width 37 height 16
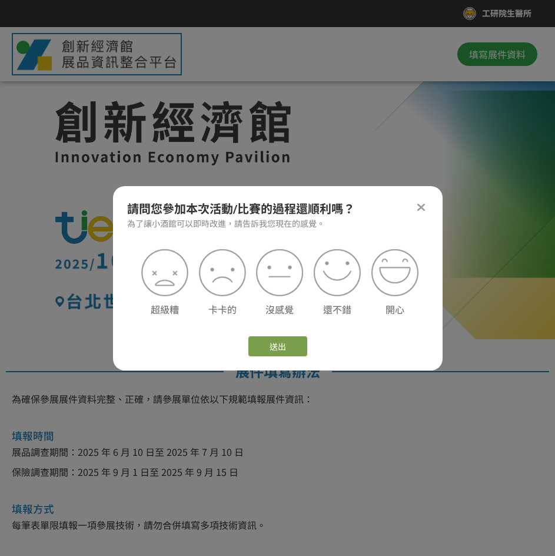
click at [421, 206] on icon at bounding box center [421, 207] width 9 height 12
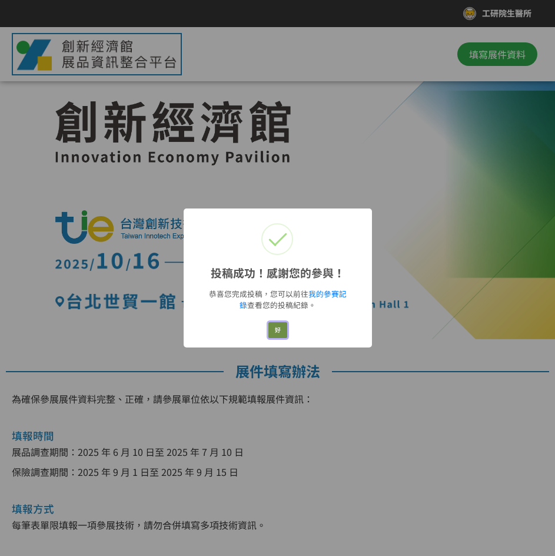
click at [274, 335] on button "好" at bounding box center [278, 330] width 19 height 16
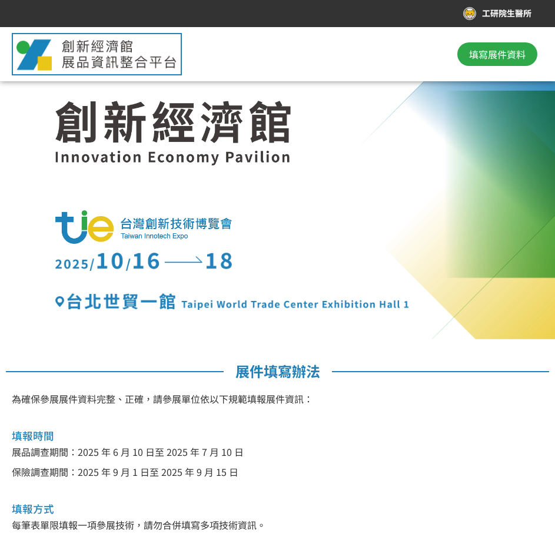
click at [492, 52] on span "填寫展件資料" at bounding box center [497, 54] width 57 height 14
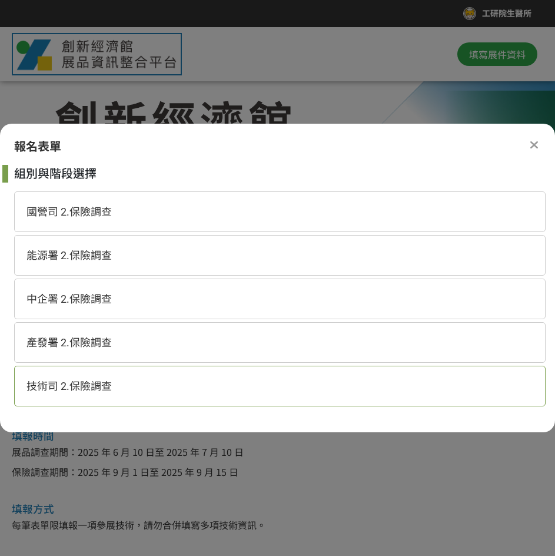
click at [131, 388] on div "技術司 2.保險調查" at bounding box center [280, 386] width 532 height 41
select select "185152:185383"
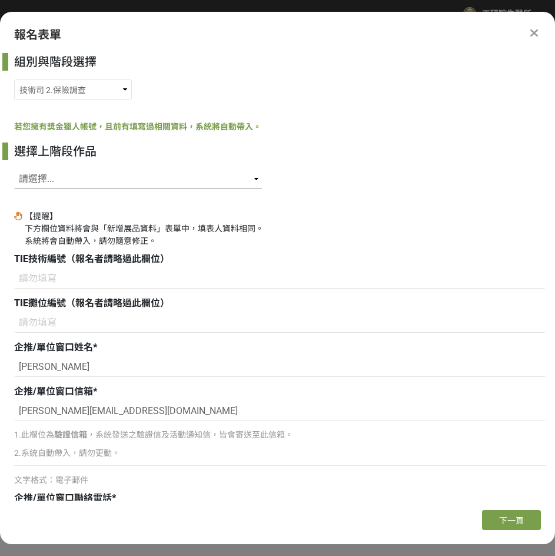
click at [161, 174] on select "請選擇... SID: 341128, 標題: 組織層片生醫材料整合系統 SID: 341127, 標題: 鼻腔內光學同調斷層掃描系統 SID: 340419…" at bounding box center [138, 179] width 249 height 20
select select "340419"
click at [14, 169] on select "請選擇... SID: 341128, 標題: 組織層片生醫材料整合系統 SID: 341127, 標題: 鼻腔內光學同調斷層掃描系統 SID: 340419…" at bounding box center [138, 179] width 249 height 20
type input "B04"
click at [215, 173] on select "請選擇... SID: 341128, 標題: 組織層片生醫材料整合系統 SID: 341127, 標題: 鼻腔內光學同調斷層掃描系統 SID: 340419…" at bounding box center [138, 179] width 249 height 20
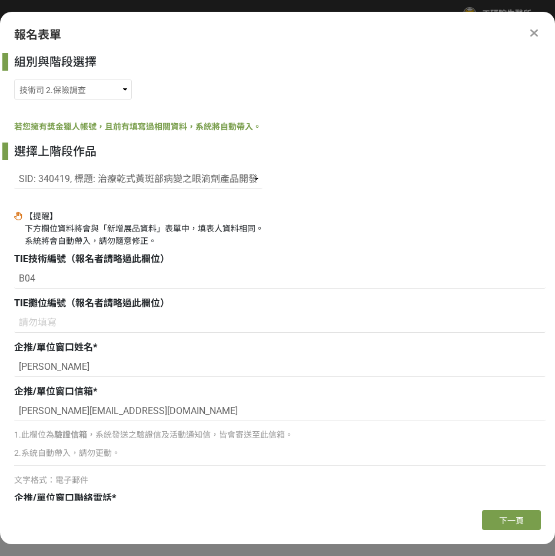
click at [351, 224] on div "【提醒】 下方欄位資料將會與「新增展品資料」表單中，填表人資料相同。 系統將會自動帶入，請勿隨意修正。" at bounding box center [280, 228] width 532 height 37
click at [99, 80] on select "國營司 2.保險調查 能源署 2.保險調查 中企署 2.保險調查 產發署 2.保險調查 技術司 2.保險調查" at bounding box center [73, 90] width 118 height 20
click at [286, 133] on div "若您擁有獎金獵人帳號，且前有填寫過相關資料，系統將自動帶入。" at bounding box center [280, 127] width 532 height 12
click at [206, 181] on select "請選擇... SID: 341128, 標題: 組織層片生醫材料整合系統 SID: 341127, 標題: 鼻腔內光學同調斷層掃描系統 SID: 340419…" at bounding box center [138, 179] width 249 height 20
select select "340413"
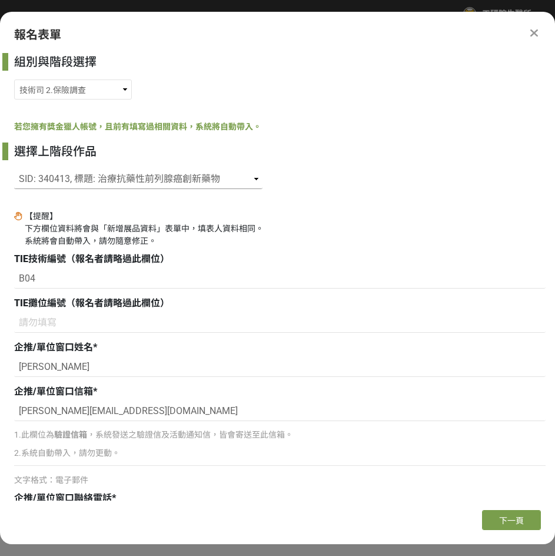
click at [14, 169] on select "請選擇... SID: 341128, 標題: 組織層片生醫材料整合系統 SID: 341127, 標題: 鼻腔內光學同調斷層掃描系統 SID: 340419…" at bounding box center [138, 179] width 249 height 20
type input "B03"
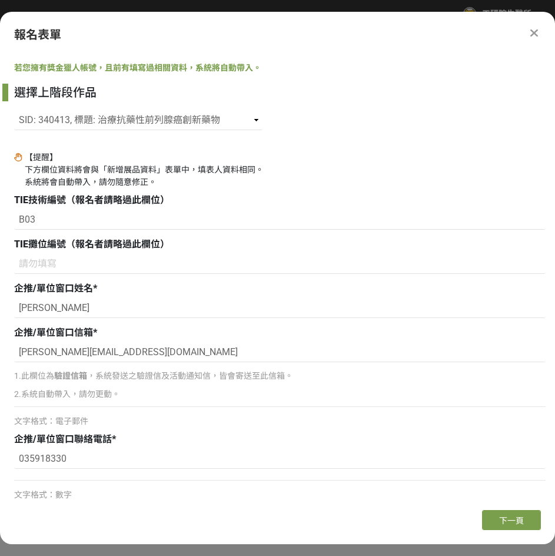
scroll to position [118, 0]
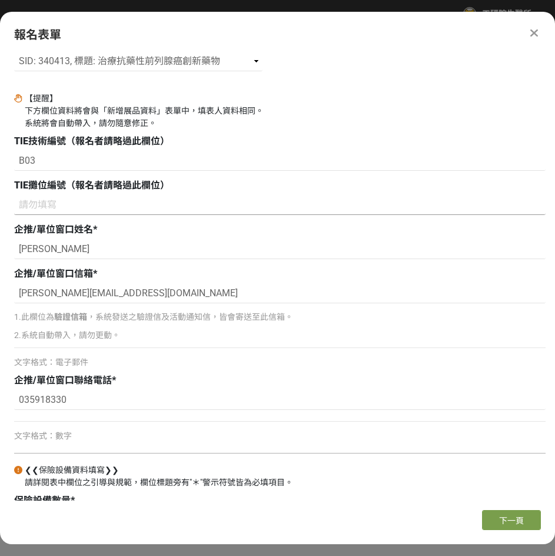
click at [111, 214] on input at bounding box center [280, 205] width 532 height 20
click at [101, 243] on input "[PERSON_NAME]" at bounding box center [280, 249] width 532 height 20
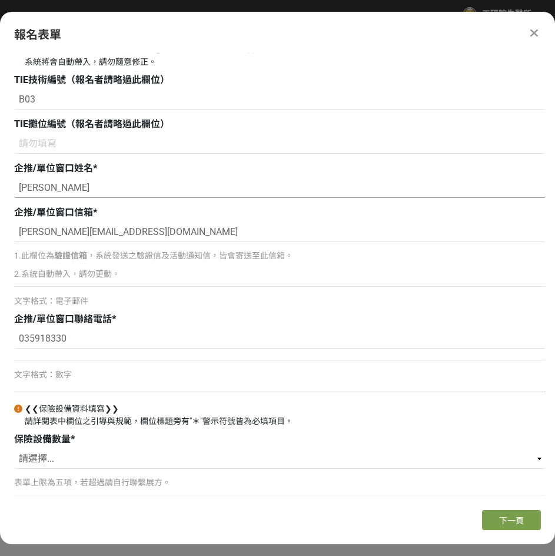
scroll to position [180, 0]
click at [52, 458] on select "請選擇... 1 2 3 4 5" at bounding box center [280, 458] width 532 height 20
select select "1"
click at [14, 448] on select "請選擇... 1 2 3 4 5" at bounding box center [280, 458] width 532 height 20
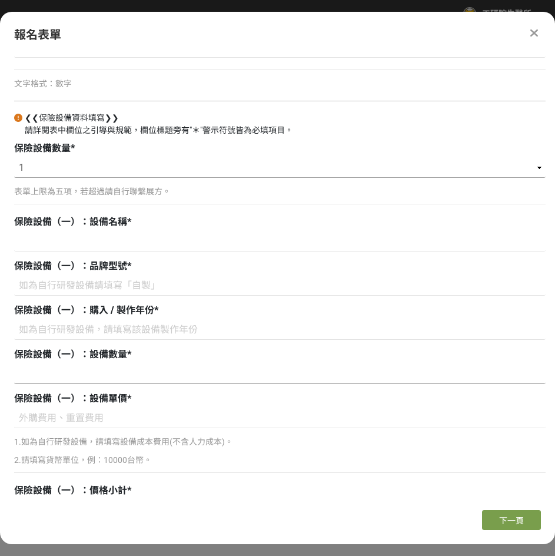
scroll to position [474, 0]
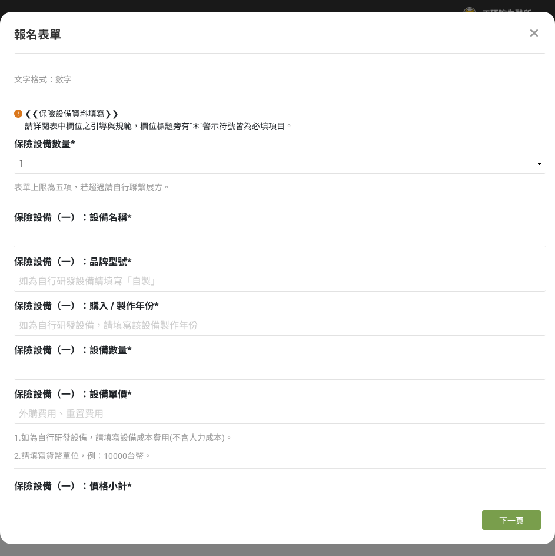
click at [82, 227] on div "保險設備（一）：設備名稱 *" at bounding box center [280, 230] width 532 height 39
click at [81, 234] on input at bounding box center [280, 237] width 532 height 20
click at [100, 243] on input at bounding box center [280, 237] width 532 height 20
paste input "PROTAC黏土模型"
type input "PROTAC黏土模型"
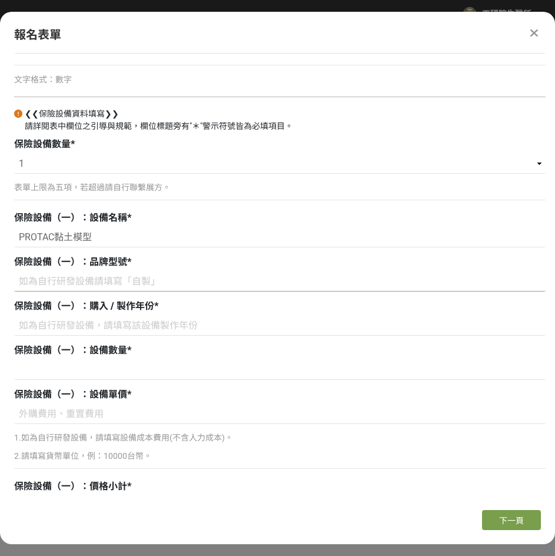
click at [115, 279] on input at bounding box center [280, 282] width 532 height 20
click at [104, 276] on input at bounding box center [280, 282] width 532 height 20
paste input "自製"
type input "自製"
click at [91, 329] on input at bounding box center [280, 326] width 532 height 20
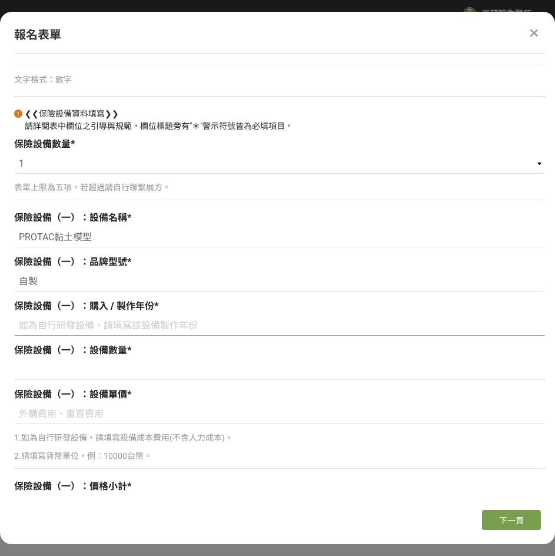
click at [82, 328] on input at bounding box center [280, 326] width 532 height 20
type input "2021"
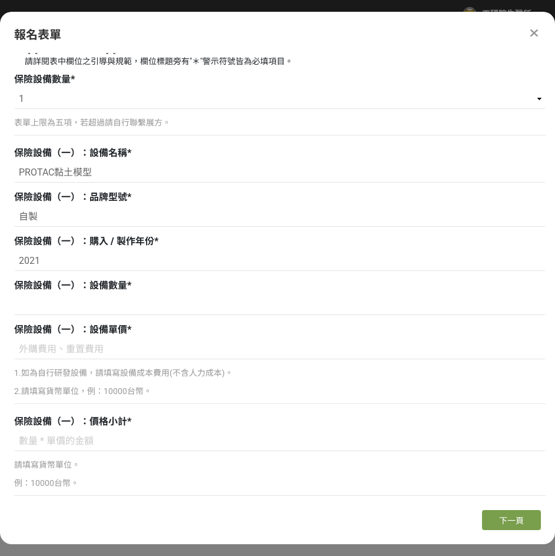
scroll to position [540, 0]
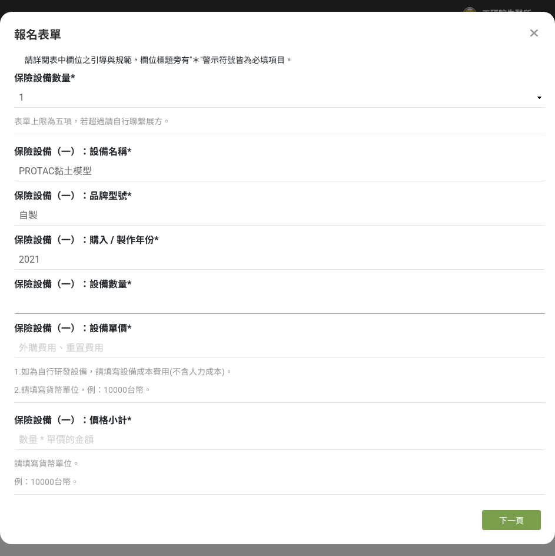
click at [82, 309] on input at bounding box center [280, 304] width 532 height 20
type input "10,000台幣"
click at [146, 343] on input at bounding box center [280, 348] width 532 height 20
drag, startPoint x: 70, startPoint y: 306, endPoint x: 16, endPoint y: 301, distance: 53.2
click at [18, 301] on input "10,000台幣" at bounding box center [280, 304] width 532 height 20
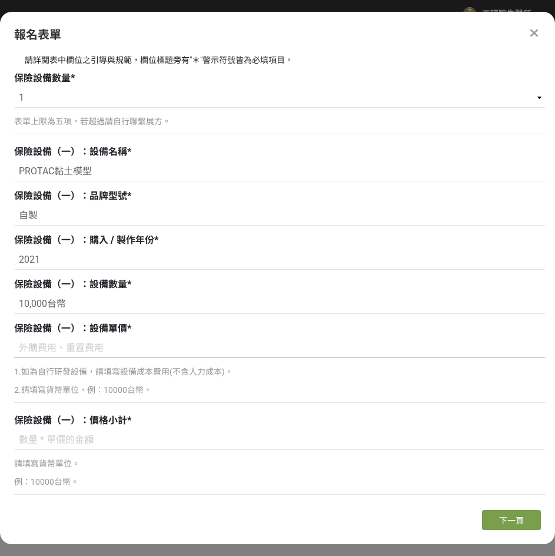
click at [32, 349] on input at bounding box center [280, 348] width 532 height 20
paste input "10,000台幣"
type input "10,000台幣"
click at [93, 444] on input at bounding box center [280, 440] width 532 height 20
drag, startPoint x: 64, startPoint y: 306, endPoint x: 9, endPoint y: 307, distance: 54.8
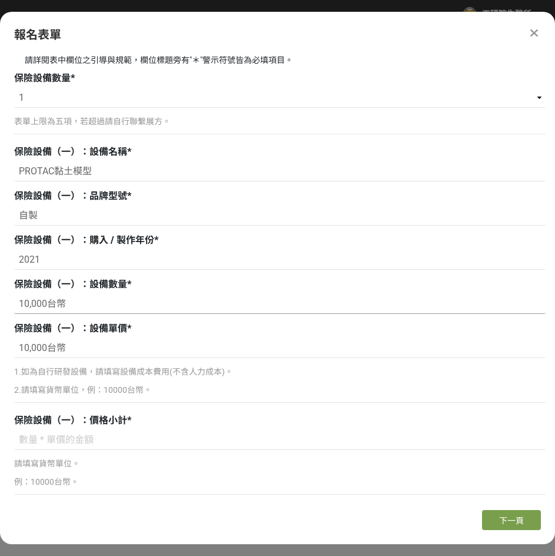
click at [9, 307] on div "組別與階段選擇 國營司 2.保險調查 能源署 2.保險調查 中企署 2.保險調查 產發署 2.保險調查 技術司 2.保險調查 若您擁有獎金獵人帳號，且前有填寫…" at bounding box center [277, 277] width 555 height 448
type input "1"
click at [120, 342] on input "10,000台幣" at bounding box center [280, 348] width 532 height 20
click at [130, 351] on input "10,000台幣" at bounding box center [280, 348] width 532 height 20
click at [76, 432] on input at bounding box center [280, 440] width 532 height 20
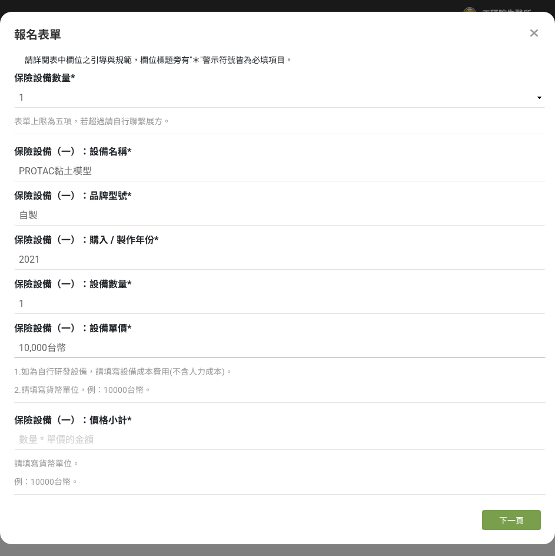
drag, startPoint x: 74, startPoint y: 346, endPoint x: -1, endPoint y: 348, distance: 74.8
click at [0, 0] on html "取消收藏這個活動 工研院生醫所 此網站由獎金獵人建置，若有網站建置需求 可洽 LINE: @irv0112w 分享 報名表單 組別與階段選擇 國營司 2.保險…" at bounding box center [277, 0] width 555 height 0
click at [57, 442] on input at bounding box center [280, 440] width 532 height 20
paste input "10,000台幣"
type input "10,000台幣"
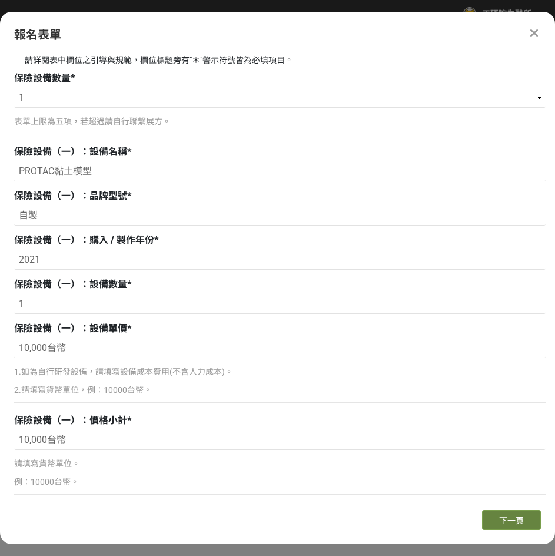
click at [507, 488] on span "下一頁" at bounding box center [512, 520] width 25 height 9
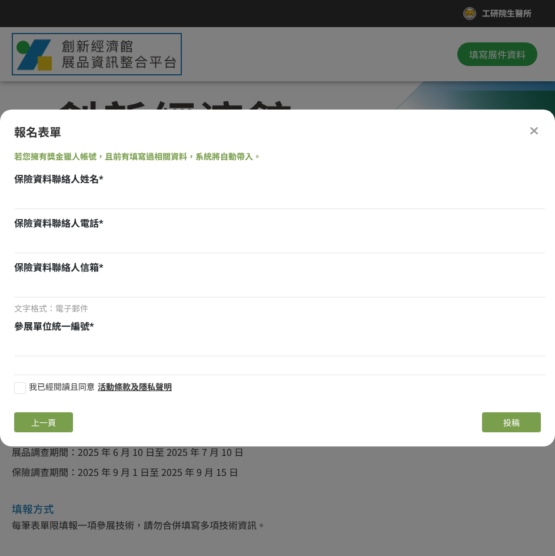
scroll to position [0, 0]
click at [125, 198] on input at bounding box center [280, 199] width 532 height 20
click at [115, 201] on input at bounding box center [280, 199] width 532 height 20
paste input "[PERSON_NAME]"
type input "[PERSON_NAME]"
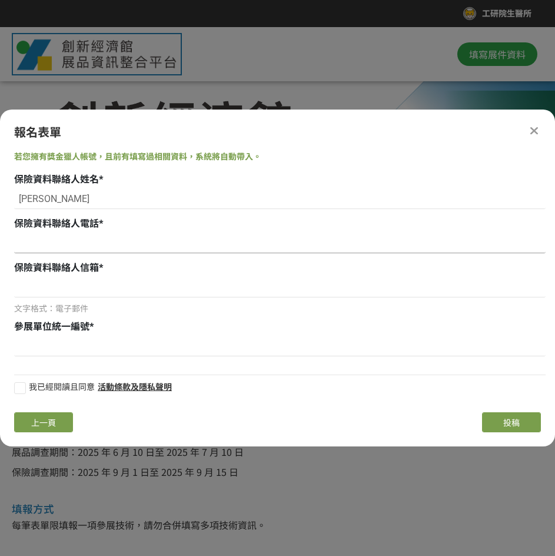
click at [136, 249] on input at bounding box center [280, 243] width 532 height 20
paste input "[US_EMPLOYER_IDENTIFICATION_NUMBER]"
click at [34, 246] on input "[US_EMPLOYER_IDENTIFICATION_NUMBER]" at bounding box center [280, 243] width 532 height 20
type input "035743961"
click at [100, 290] on input at bounding box center [280, 287] width 532 height 20
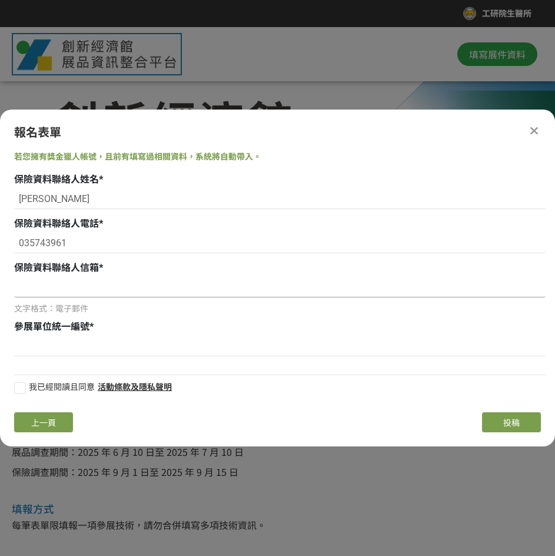
click at [101, 281] on input at bounding box center [280, 287] width 532 height 20
paste input "[EMAIL_ADDRESS][DOMAIN_NAME]"
type input "[EMAIL_ADDRESS][DOMAIN_NAME]"
click at [88, 335] on div "參展單位統一編號 *" at bounding box center [280, 339] width 532 height 39
click at [88, 343] on input at bounding box center [280, 346] width 532 height 20
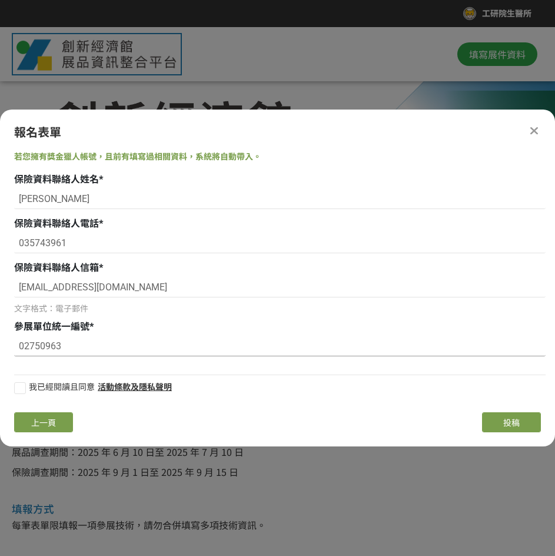
type input "02750963"
click at [19, 388] on div at bounding box center [20, 388] width 12 height 12
checkbox input "true"
click at [498, 422] on button "投稿" at bounding box center [511, 422] width 59 height 20
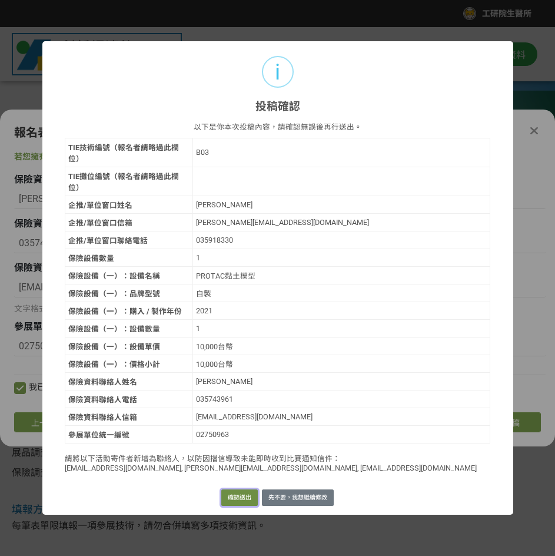
click at [240, 488] on button "確認送出" at bounding box center [239, 498] width 37 height 16
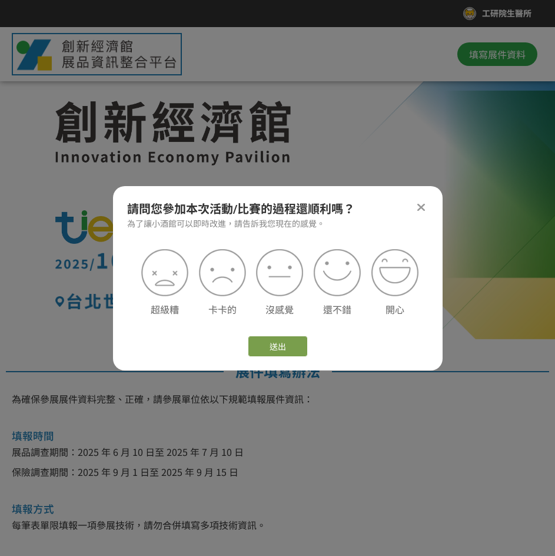
click at [416, 209] on div at bounding box center [422, 207] width 14 height 14
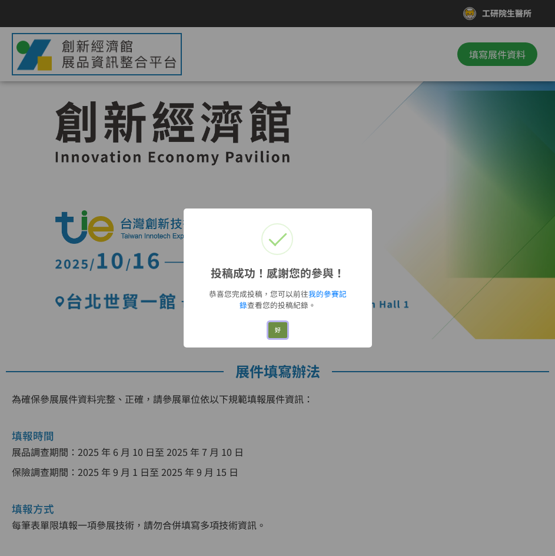
drag, startPoint x: 280, startPoint y: 326, endPoint x: 285, endPoint y: 322, distance: 6.7
click at [280, 326] on button "好" at bounding box center [278, 330] width 19 height 16
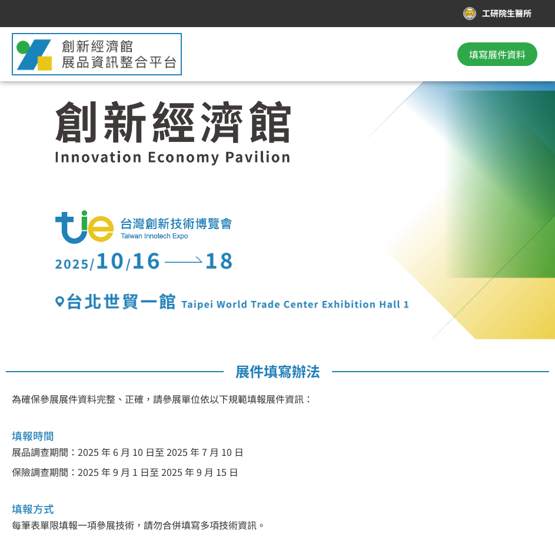
click at [484, 58] on span "填寫展件資料" at bounding box center [497, 54] width 57 height 14
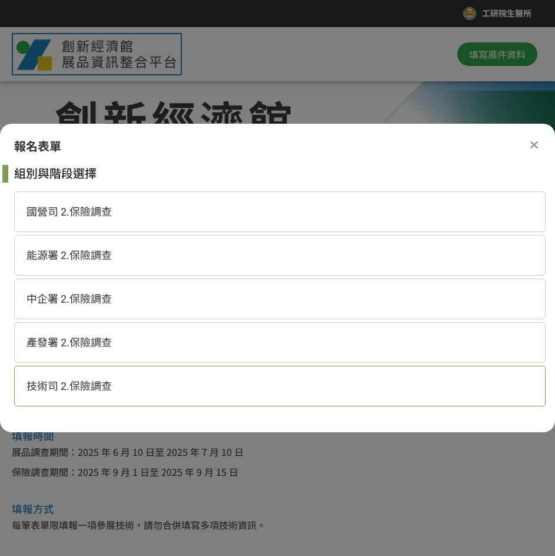
click at [107, 389] on span "技術司 2.保險調查" at bounding box center [69, 386] width 85 height 12
select select "185152:185383"
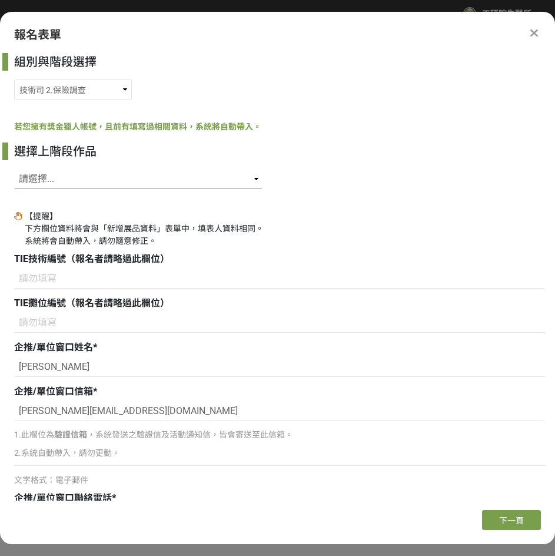
click at [110, 178] on select "請選擇... SID: 341128, 標題: 組織層片生醫材料整合系統 SID: 341127, 標題: 鼻腔內光學同調斷層掃描系統 SID: 340419…" at bounding box center [138, 179] width 249 height 20
select select "340419"
click at [14, 169] on select "請選擇... SID: 341128, 標題: 組織層片生醫材料整合系統 SID: 341127, 標題: 鼻腔內光學同調斷層掃描系統 SID: 340419…" at bounding box center [138, 179] width 249 height 20
type input "B04"
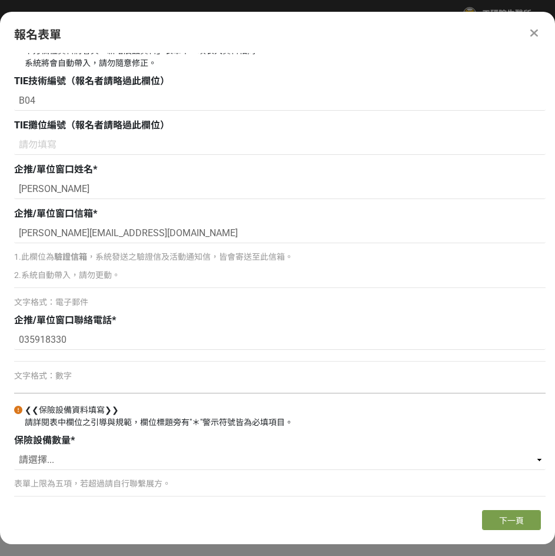
scroll to position [180, 0]
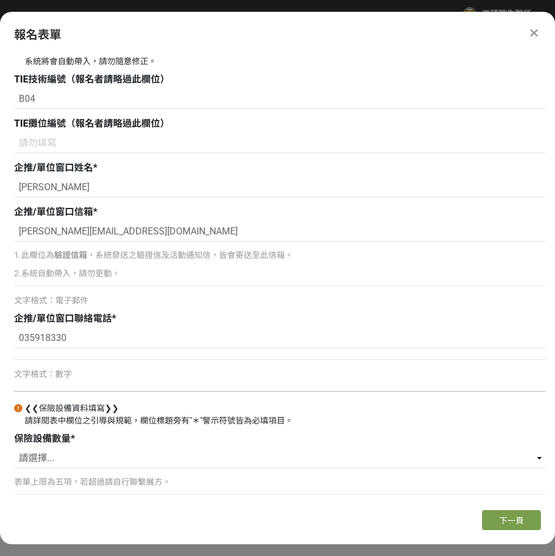
click at [65, 382] on div "【提醒】 下方欄位資料將會與「新增展品資料」表單中，填表人資料相同。 系統將會自動帶入，請勿隨意修正。 TIE技術編號（報名者請略過此欄位） B04 TIE攤…" at bounding box center [280, 266] width 532 height 470
click at [53, 462] on select "請選擇... 1 2 3 4 5" at bounding box center [280, 458] width 532 height 20
click at [52, 455] on select "請選擇... 1 2 3 4 5" at bounding box center [280, 458] width 532 height 20
select select "2"
click at [14, 448] on select "請選擇... 1 2 3 4 5" at bounding box center [280, 458] width 532 height 20
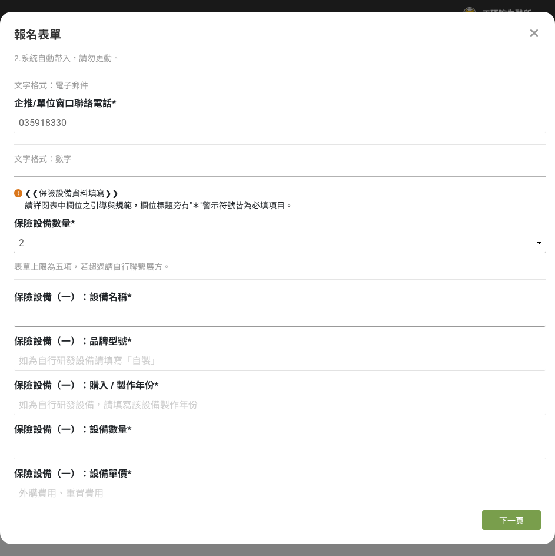
scroll to position [415, 0]
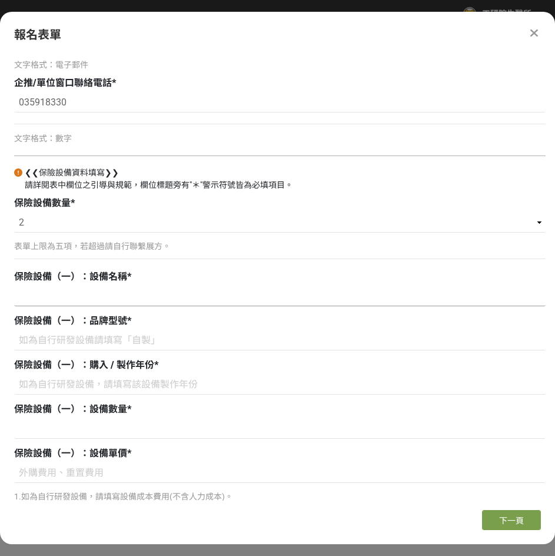
click at [150, 293] on input at bounding box center [280, 296] width 532 height 20
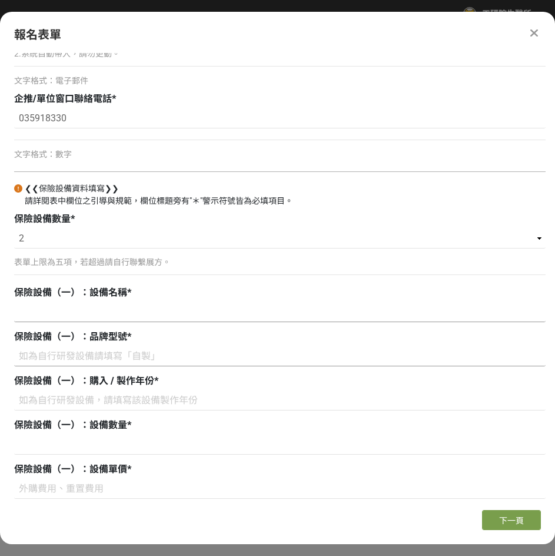
scroll to position [412, 0]
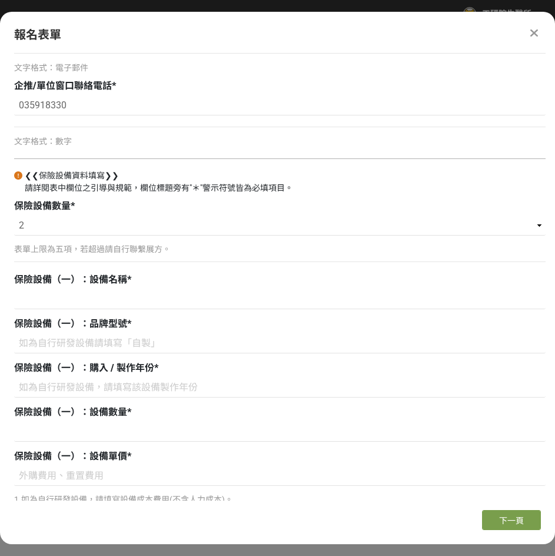
click at [150, 310] on div at bounding box center [280, 300] width 532 height 23
click at [149, 305] on input at bounding box center [280, 299] width 532 height 20
click at [160, 305] on input at bounding box center [280, 299] width 532 height 20
paste input "眼滴劑瓶"
type input "眼滴劑瓶"
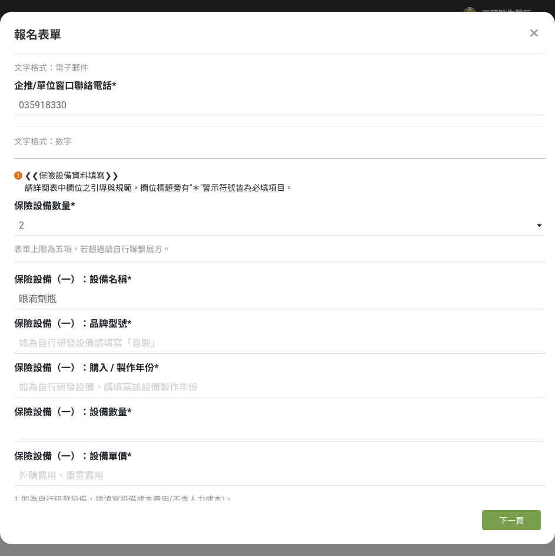
click at [146, 342] on input at bounding box center [280, 343] width 532 height 20
click at [99, 340] on input at bounding box center [280, 343] width 532 height 20
paste input "自製"
type input "自製"
click at [105, 387] on input at bounding box center [280, 388] width 532 height 20
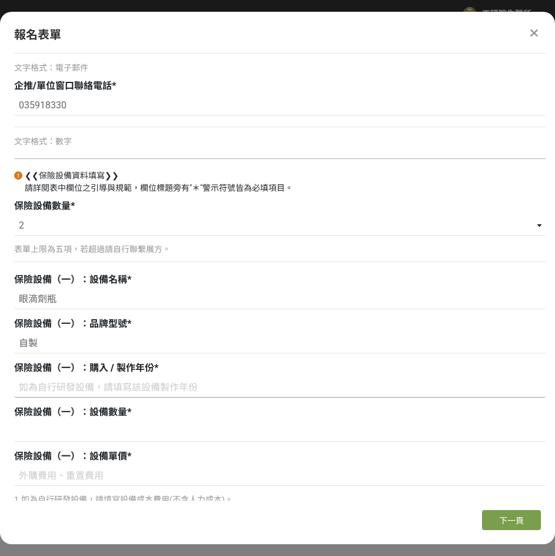
click at [90, 389] on input at bounding box center [280, 388] width 532 height 20
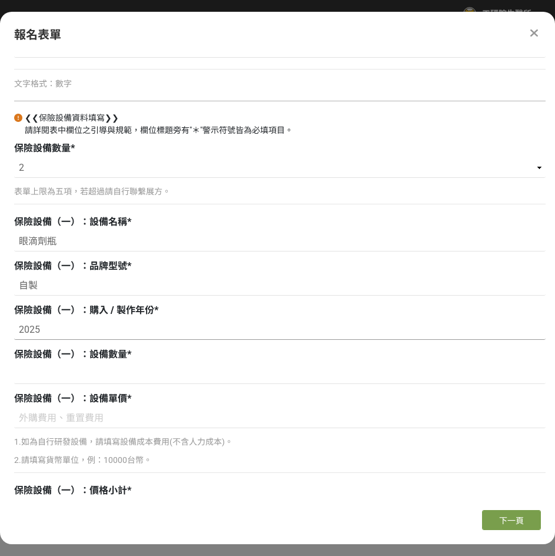
scroll to position [589, 0]
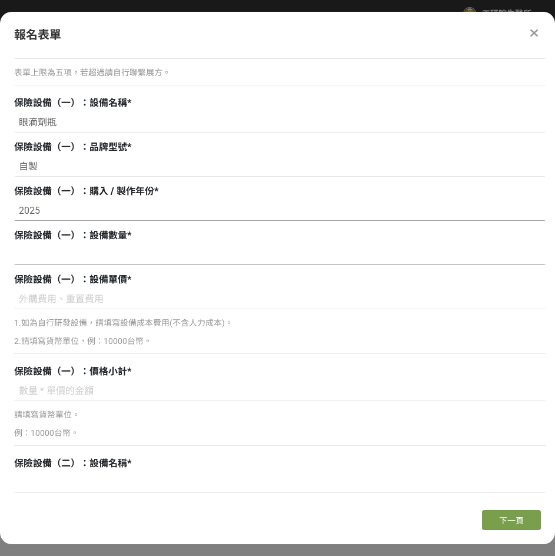
type input "2025"
click at [109, 260] on input at bounding box center [280, 255] width 532 height 20
type input "1"
click at [108, 293] on input at bounding box center [280, 299] width 532 height 20
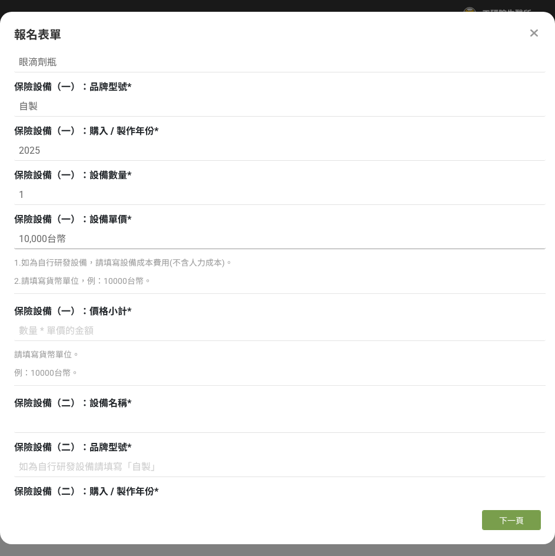
scroll to position [707, 0]
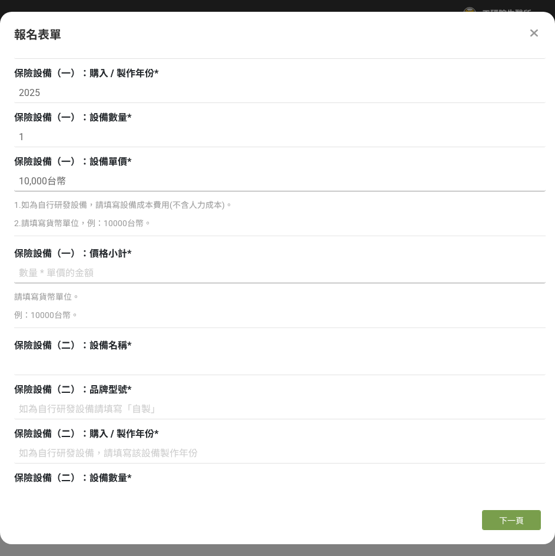
type input "10,000台幣"
click at [129, 274] on input at bounding box center [280, 273] width 532 height 20
drag, startPoint x: 34, startPoint y: 177, endPoint x: 6, endPoint y: 178, distance: 27.7
click at [6, 178] on div "組別與階段選擇 國營司 2.保險調查 能源署 2.保險調查 中企署 2.保險調查 產發署 2.保險調查 技術司 2.保險調查 若您擁有獎金獵人帳號，且前有填寫…" at bounding box center [277, 277] width 555 height 448
click at [96, 268] on input at bounding box center [280, 273] width 532 height 20
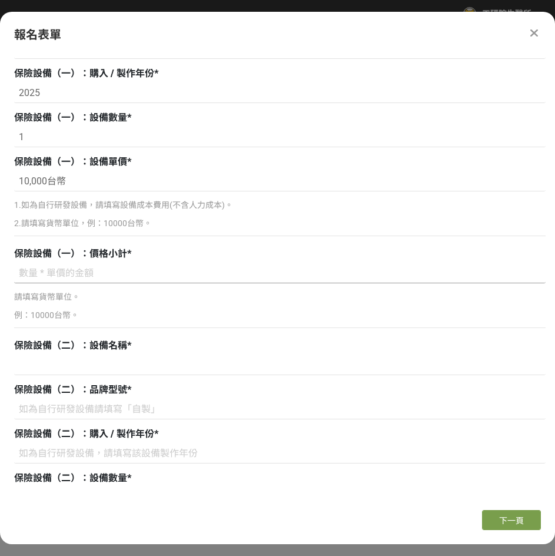
paste input "10,000台幣"
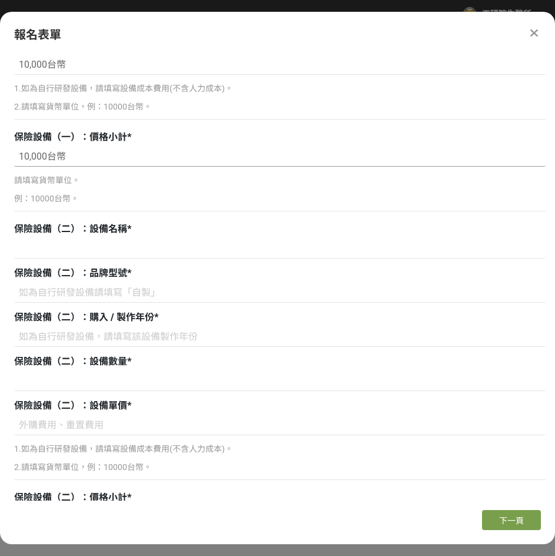
scroll to position [825, 0]
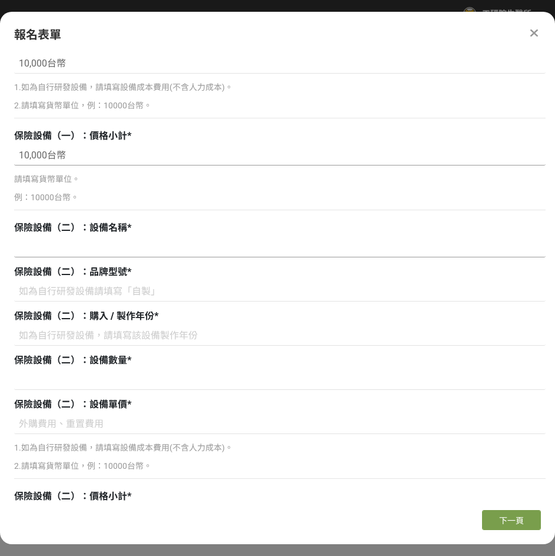
type input "10,000台幣"
click at [124, 247] on input at bounding box center [280, 247] width 532 height 20
click at [97, 252] on input at bounding box center [280, 247] width 532 height 20
paste input "眼球模型"
type input "眼球模型"
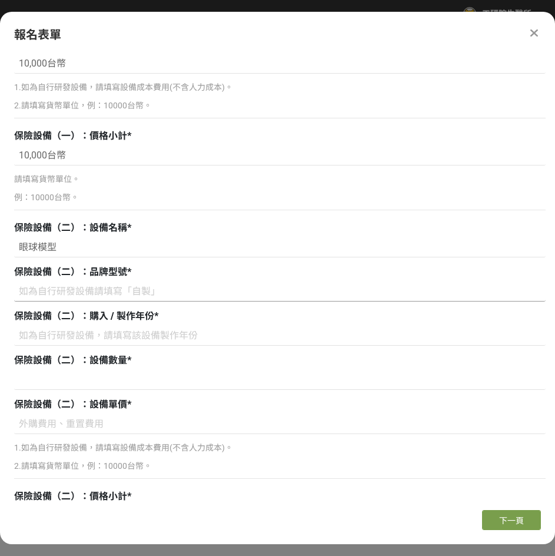
click at [102, 285] on input at bounding box center [280, 292] width 532 height 20
click at [101, 296] on input at bounding box center [280, 292] width 532 height 20
paste input "外購"
type input "外購"
click at [120, 327] on input at bounding box center [280, 336] width 532 height 20
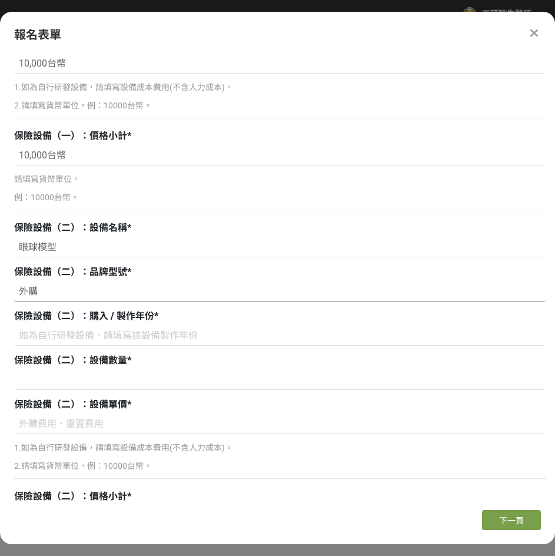
click at [150, 295] on input "外購" at bounding box center [280, 292] width 532 height 20
click at [134, 331] on input at bounding box center [280, 336] width 532 height 20
click at [215, 339] on input at bounding box center [280, 336] width 532 height 20
type input "2025"
click at [126, 368] on div "保險設備（二）：設備數量 *" at bounding box center [280, 372] width 532 height 39
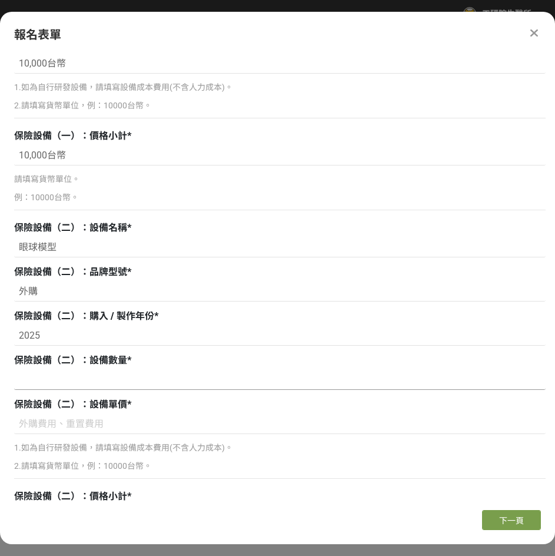
click at [124, 383] on input at bounding box center [280, 380] width 532 height 20
type input "2"
click at [123, 421] on input at bounding box center [280, 424] width 532 height 20
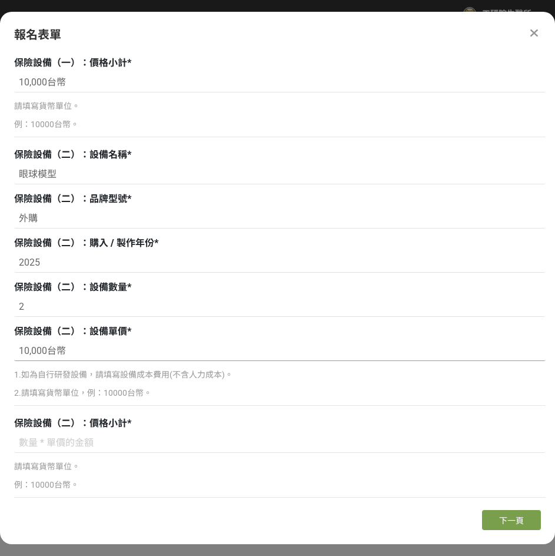
scroll to position [901, 0]
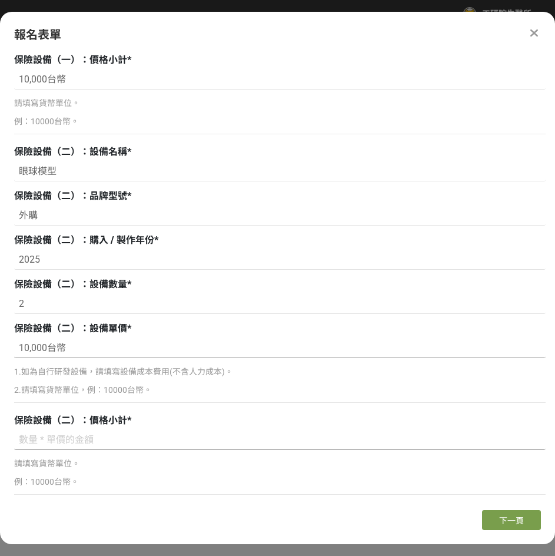
type input "10,000台幣"
click at [72, 445] on input at bounding box center [280, 440] width 532 height 20
drag, startPoint x: 67, startPoint y: 355, endPoint x: 16, endPoint y: 349, distance: 50.4
click at [16, 349] on input "10,000台幣" at bounding box center [280, 348] width 532 height 20
click at [64, 436] on input at bounding box center [280, 440] width 532 height 20
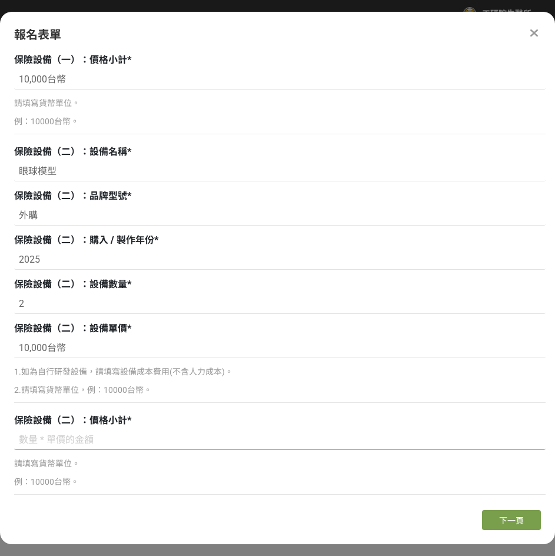
paste input "10,000台幣"
click at [23, 441] on input "10,000台幣" at bounding box center [280, 440] width 532 height 20
type input "20,000台幣"
click at [153, 450] on div "20,000台幣 請填寫貨幣單位。 例：10000台幣。" at bounding box center [280, 465] width 532 height 71
click at [506, 488] on button "下一頁" at bounding box center [511, 520] width 59 height 20
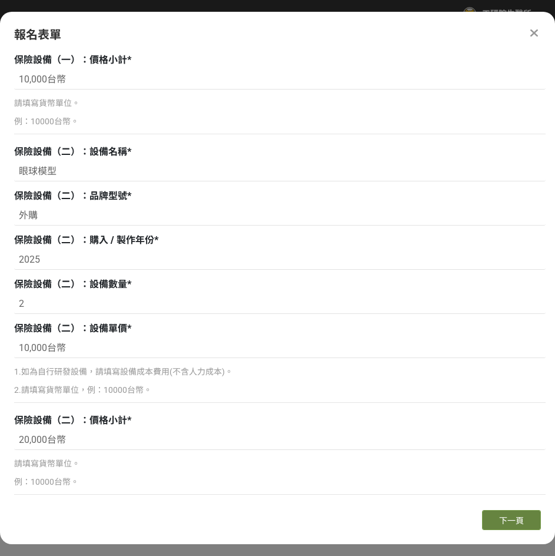
scroll to position [0, 0]
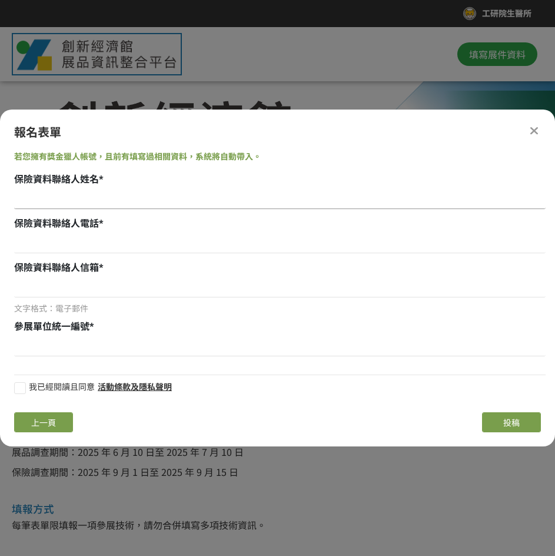
click at [74, 196] on input at bounding box center [280, 199] width 532 height 20
paste input "[PERSON_NAME]"
type input "[PERSON_NAME]"
click at [92, 242] on input at bounding box center [280, 243] width 532 height 20
click at [79, 262] on span "保險資料聯絡人信箱" at bounding box center [56, 267] width 85 height 11
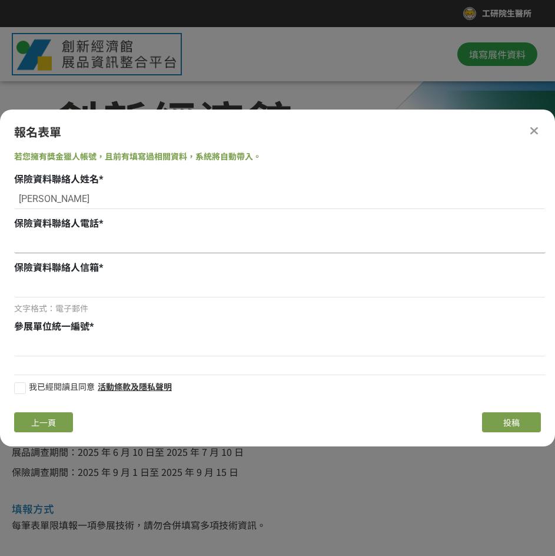
click at [80, 247] on input at bounding box center [280, 243] width 532 height 20
paste input "[US_EMPLOYER_IDENTIFICATION_NUMBER]"
click at [30, 246] on input "[US_EMPLOYER_IDENTIFICATION_NUMBER]" at bounding box center [280, 243] width 532 height 20
type input "035743976"
click at [67, 286] on input at bounding box center [280, 287] width 532 height 20
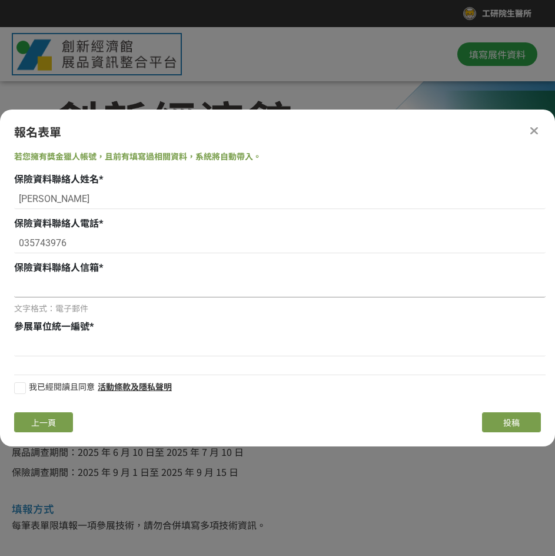
click at [224, 289] on input at bounding box center [280, 287] width 532 height 20
paste input "[EMAIL_ADDRESS][DOMAIN_NAME]"
type input "[EMAIL_ADDRESS][DOMAIN_NAME]"
click at [98, 342] on input at bounding box center [280, 346] width 532 height 20
type input "02750963"
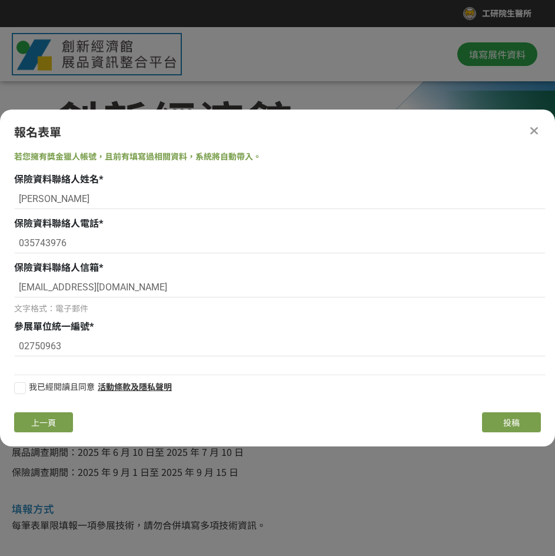
click at [13, 387] on div "若您擁有獎金獵人帳號，且前有填寫過相關資料，系統將自動帶入。 保險資料聯絡人姓名 * [PERSON_NAME] 保險資料聯絡人電話 * [PHONE_NUM…" at bounding box center [277, 277] width 555 height 252
click at [16, 386] on div at bounding box center [20, 388] width 12 height 12
checkbox input "true"
click at [511, 430] on button "投稿" at bounding box center [511, 422] width 59 height 20
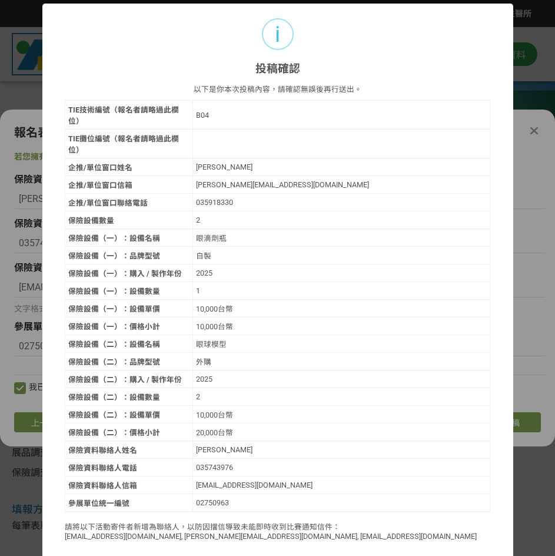
click at [302, 488] on button "先不要，我想繼續修改" at bounding box center [298, 566] width 72 height 16
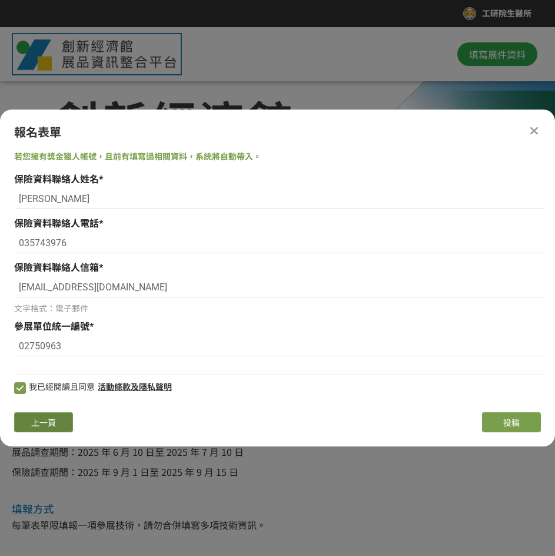
click at [44, 424] on span "上一頁" at bounding box center [43, 422] width 25 height 9
select select "185152:185383"
select select "340419"
select select "2"
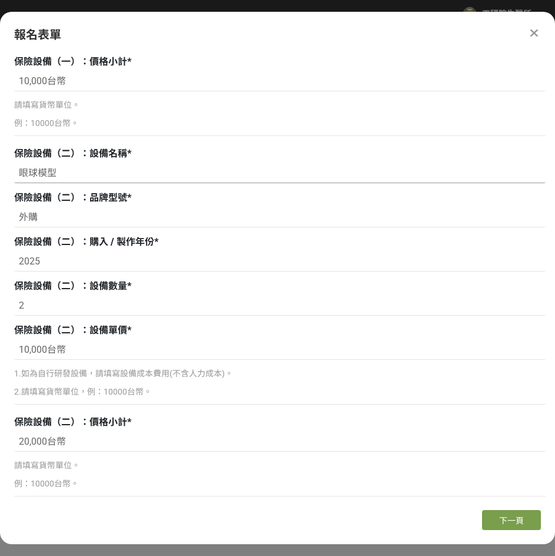
scroll to position [901, 0]
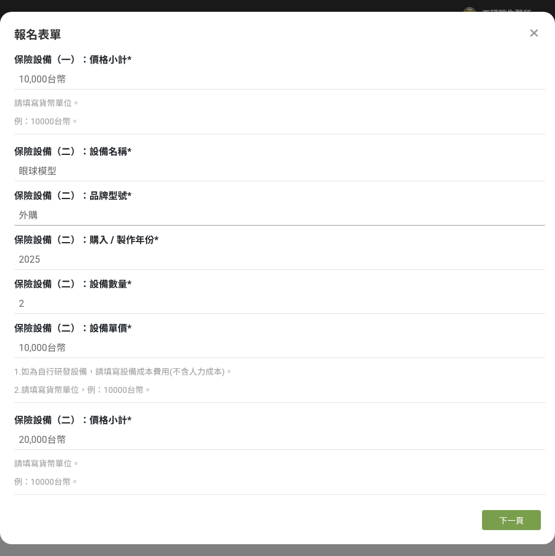
click at [95, 224] on input "外購" at bounding box center [280, 216] width 532 height 20
type input "外購模型"
click at [506, 488] on button "下一頁" at bounding box center [511, 520] width 59 height 20
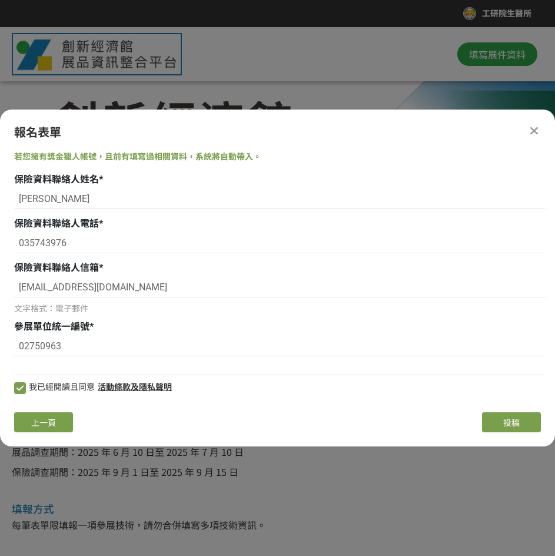
scroll to position [0, 0]
click at [493, 428] on button "投稿" at bounding box center [511, 422] width 59 height 20
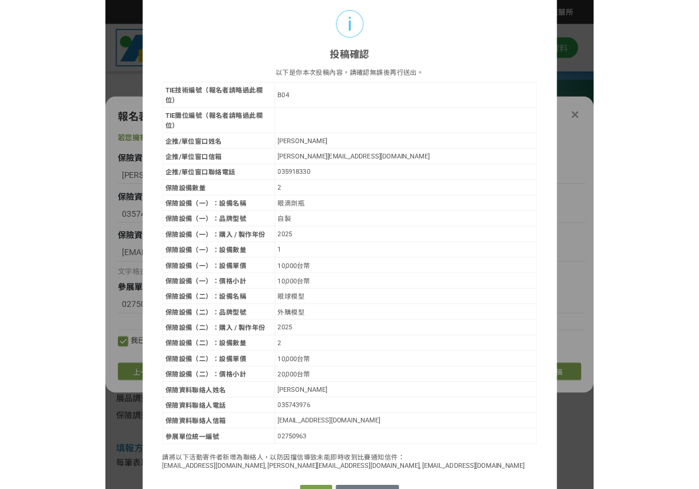
scroll to position [9, 0]
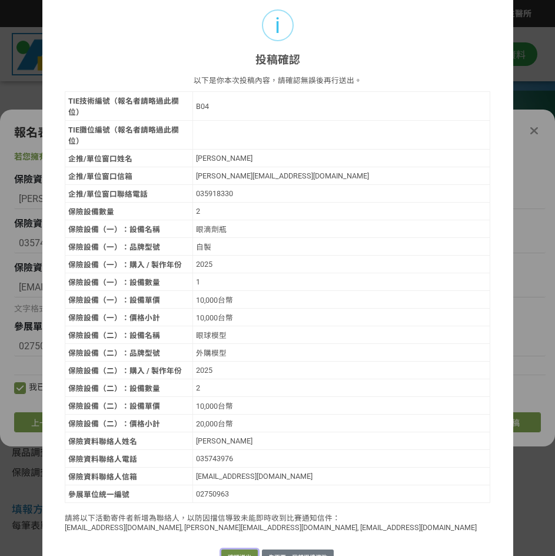
click at [229, 488] on button "確認送出" at bounding box center [239, 558] width 37 height 16
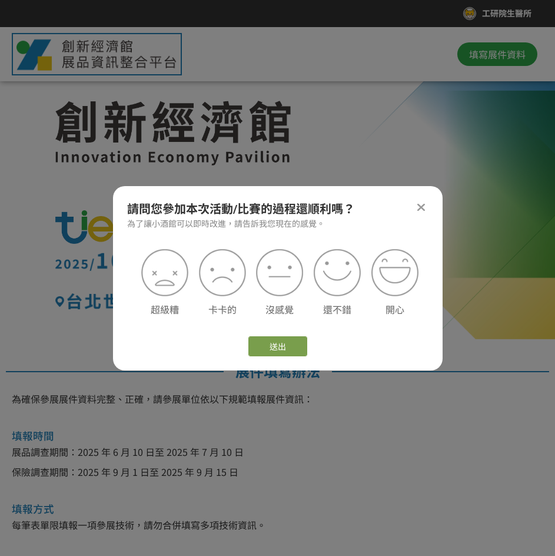
click at [419, 207] on icon at bounding box center [421, 207] width 9 height 12
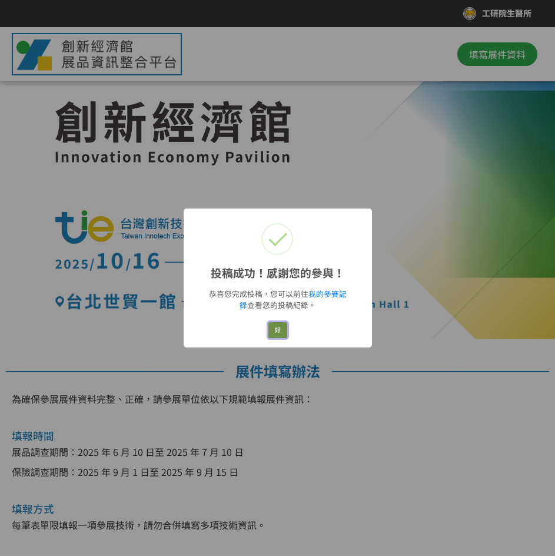
click at [273, 337] on button "好" at bounding box center [278, 330] width 19 height 16
